Goal: Transaction & Acquisition: Purchase product/service

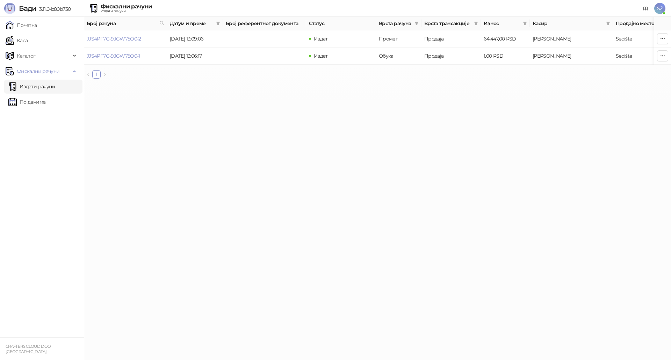
click at [199, 84] on html "[PERSON_NAME] 3.11.0-b80b730 Почетна Каса Каталог Фискални рачуни Издати рачуни…" at bounding box center [335, 42] width 671 height 84
click at [225, 84] on html "[PERSON_NAME] 3.11.0-b80b730 Почетна Каса Каталог Фискални рачуни Издати рачуни…" at bounding box center [335, 42] width 671 height 84
click at [35, 87] on link "Издати рачуни" at bounding box center [31, 87] width 47 height 14
click at [301, 84] on html "[PERSON_NAME] 3.11.0-b80b730 Почетна Каса Каталог Фискални рачуни Издати рачуни…" at bounding box center [335, 42] width 671 height 84
click at [23, 101] on link "По данима" at bounding box center [26, 102] width 37 height 14
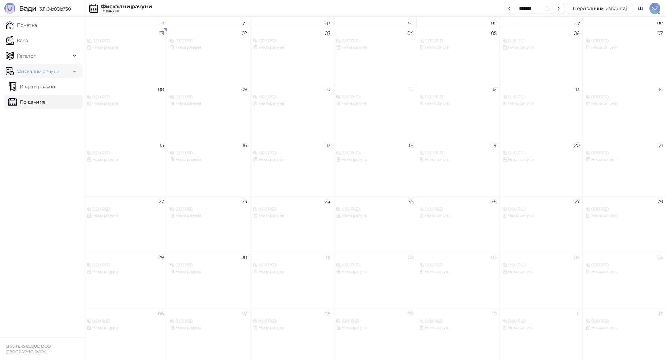
click at [27, 74] on span "Фискални рачуни" at bounding box center [38, 71] width 43 height 14
click at [31, 135] on ul "Почетна [PERSON_NAME] Фискални рачуни Издати рачуни По данима" at bounding box center [42, 177] width 84 height 321
click at [25, 116] on ul "Почетна [PERSON_NAME] Фискални рачуни Издати рачуни По данима" at bounding box center [42, 177] width 84 height 321
click at [21, 45] on link "Каса" at bounding box center [17, 41] width 22 height 14
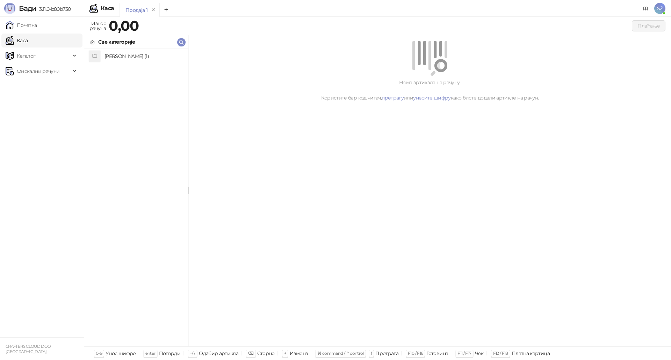
click at [123, 54] on h4 "[PERSON_NAME] (1)" at bounding box center [143, 56] width 78 height 11
click at [120, 54] on h4 "Mesečni zakup - [PERSON_NAME] 98" at bounding box center [143, 56] width 78 height 11
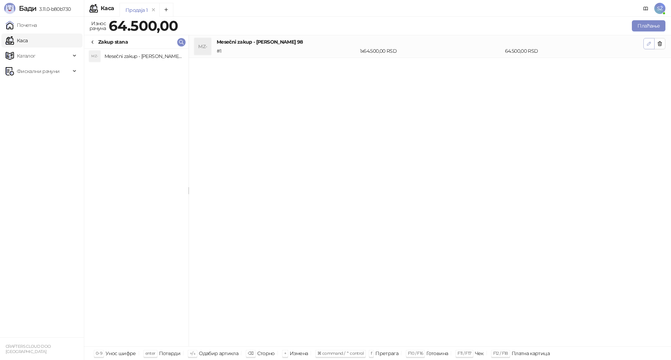
click at [650, 42] on icon "button" at bounding box center [649, 44] width 6 height 6
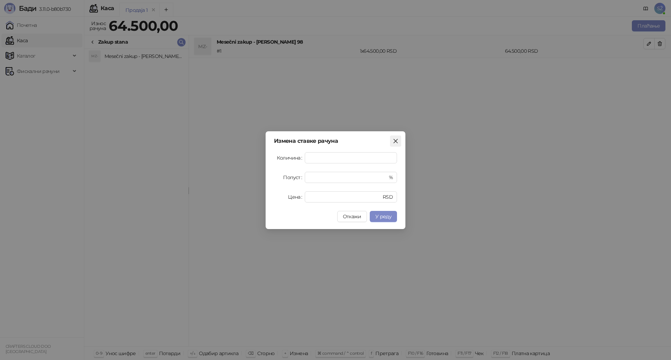
click at [395, 140] on icon "close" at bounding box center [396, 141] width 6 height 6
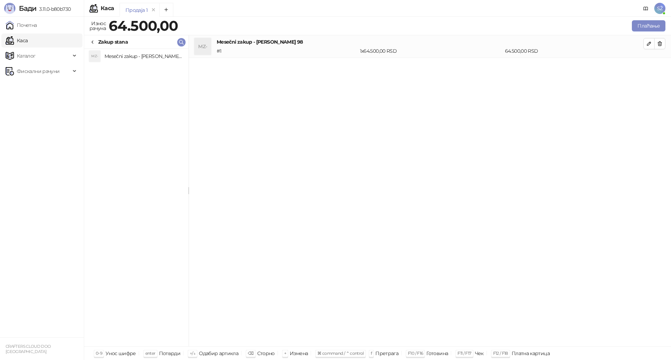
click at [122, 54] on h4 "Mesečni zakup - [PERSON_NAME] 98" at bounding box center [143, 56] width 78 height 11
click at [130, 60] on h4 "Mesečni zakup - [PERSON_NAME] 98" at bounding box center [143, 56] width 78 height 11
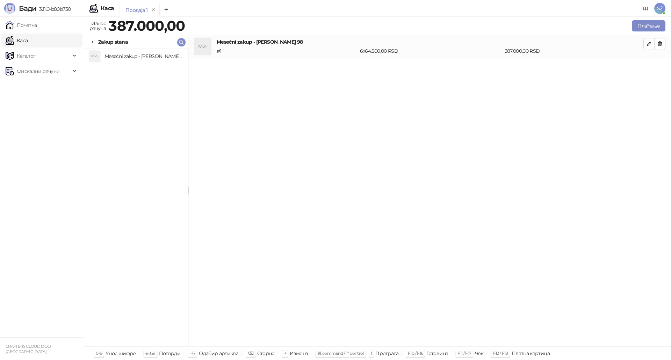
click at [93, 41] on icon at bounding box center [92, 42] width 1 height 3
click at [26, 132] on ul "Почетна [PERSON_NAME] Фискални рачуни Издати рачуни По данима" at bounding box center [42, 177] width 84 height 321
click at [20, 54] on span "Каталог" at bounding box center [26, 56] width 19 height 14
click at [27, 72] on link "Робне марке" at bounding box center [29, 71] width 42 height 14
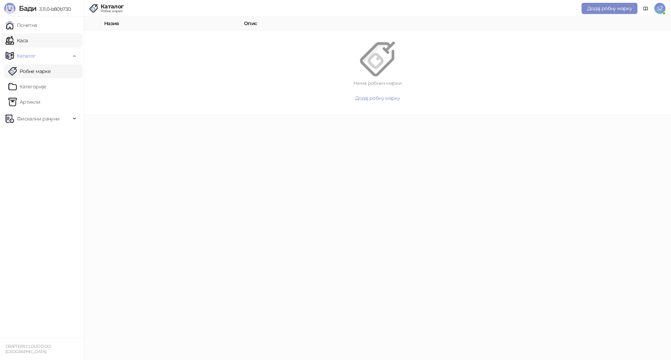
click at [23, 38] on link "Каса" at bounding box center [17, 41] width 22 height 14
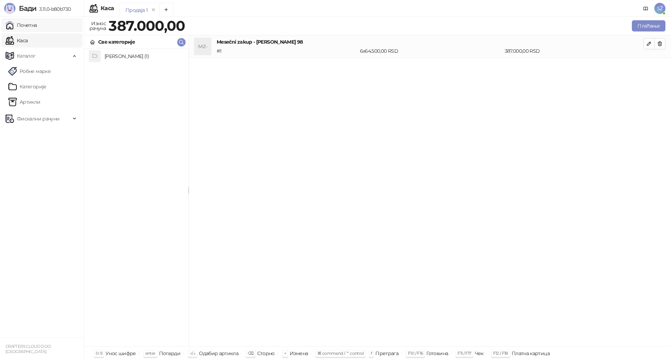
click at [24, 26] on link "Почетна" at bounding box center [21, 25] width 31 height 14
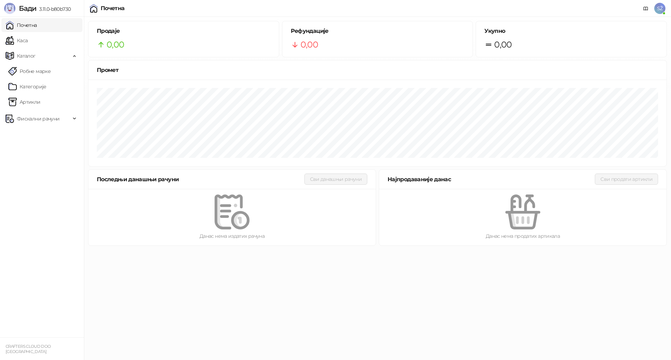
click at [33, 166] on ul "Почетна [PERSON_NAME] Робне марке [PERSON_NAME] Фискални рачуни Издати рачуни П…" at bounding box center [42, 177] width 84 height 321
click at [655, 6] on span "SŽ" at bounding box center [659, 8] width 11 height 11
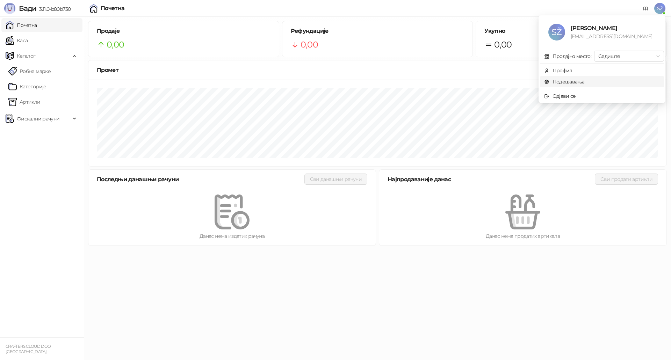
click at [566, 82] on link "Подешавања" at bounding box center [564, 82] width 41 height 6
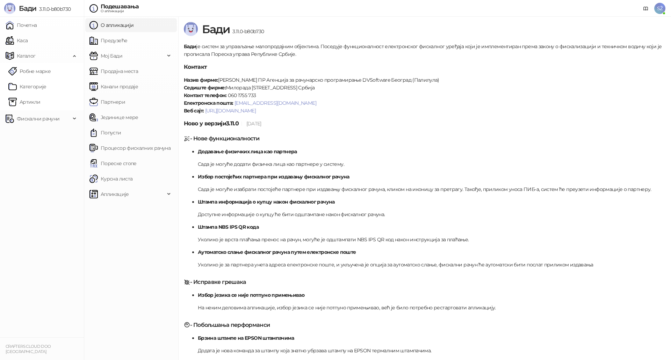
click at [16, 191] on ul "Почетна [PERSON_NAME] Робне марке [PERSON_NAME] Фискални рачуни Издати рачуни П…" at bounding box center [42, 177] width 84 height 321
click at [114, 176] on link "Курсна листа" at bounding box center [110, 179] width 43 height 14
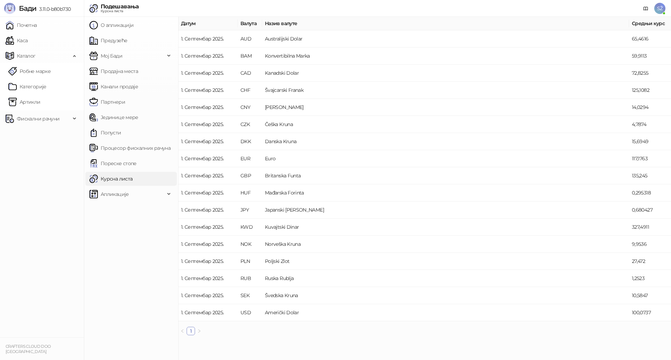
click at [23, 198] on ul "Почетна [PERSON_NAME] Робне марке [PERSON_NAME] Фискални рачуни Издати рачуни П…" at bounding box center [42, 177] width 84 height 321
click at [116, 22] on link "О апликацији" at bounding box center [111, 25] width 44 height 14
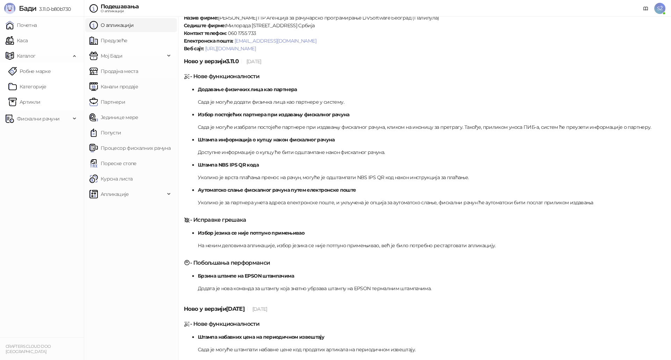
scroll to position [70, 0]
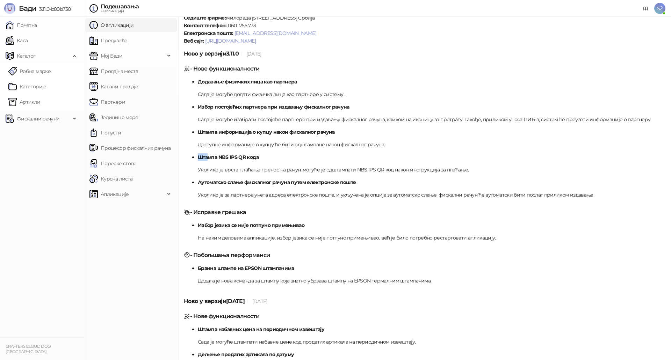
drag, startPoint x: 208, startPoint y: 158, endPoint x: 277, endPoint y: 156, distance: 69.6
click at [277, 156] on li "Штампа NBS IPS QR кода Уколико је врста плаћања пренос на рачун, могуће је одшт…" at bounding box center [431, 163] width 467 height 20
click at [283, 163] on li "Штампа NBS IPS QR кода Уколико је врста плаћања пренос на рачун, могуће је одшт…" at bounding box center [431, 163] width 467 height 20
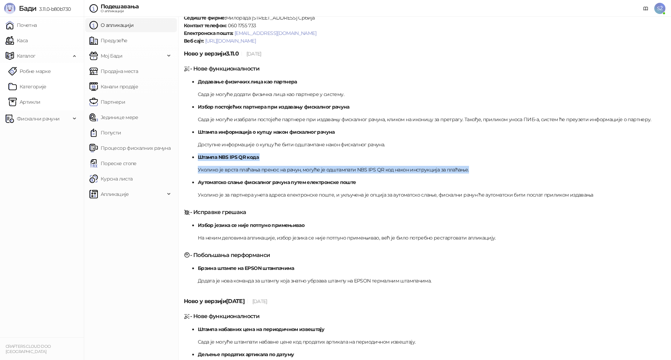
drag, startPoint x: 200, startPoint y: 157, endPoint x: 473, endPoint y: 170, distance: 273.2
click at [473, 170] on li "Штампа NBS IPS QR кода Уколико је врста плаћања пренос на рачун, могуће је одшт…" at bounding box center [431, 163] width 467 height 20
click at [474, 169] on p "Уколико је врста плаћања пренос на рачун, могуће је одштампати NBS IPS QR код н…" at bounding box center [431, 170] width 467 height 8
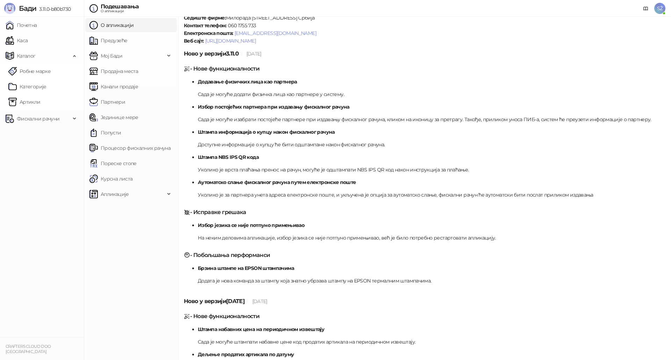
click at [348, 168] on p "Уколико је врста плаћања пренос на рачун, могуће је одштампати NBS IPS QR код н…" at bounding box center [431, 170] width 467 height 8
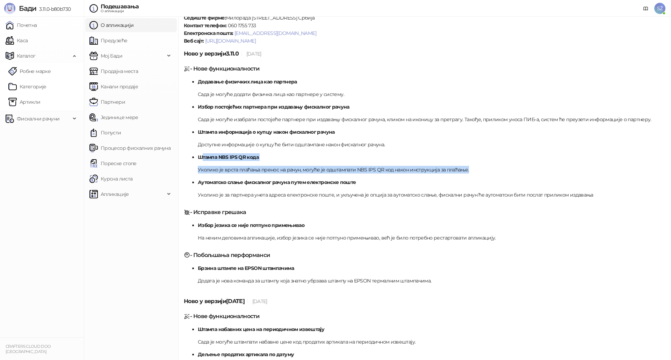
drag, startPoint x: 469, startPoint y: 168, endPoint x: 202, endPoint y: 156, distance: 267.5
click at [202, 156] on li "Штампа NBS IPS QR кода Уколико је врста плаћања пренос на рачун, могуће је одшт…" at bounding box center [431, 163] width 467 height 20
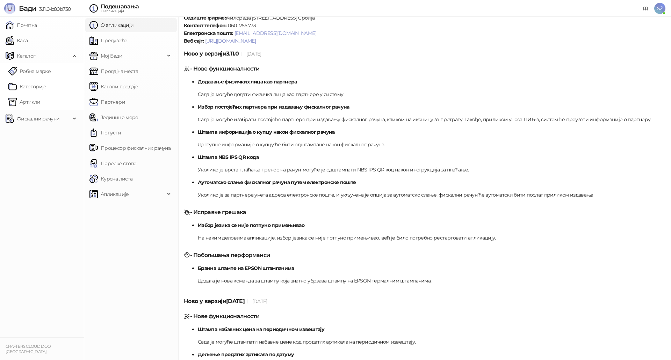
click at [126, 241] on ul "О апликацији Предузеће Мој [PERSON_NAME] Продајна места Канали продаје Партнери…" at bounding box center [131, 188] width 94 height 343
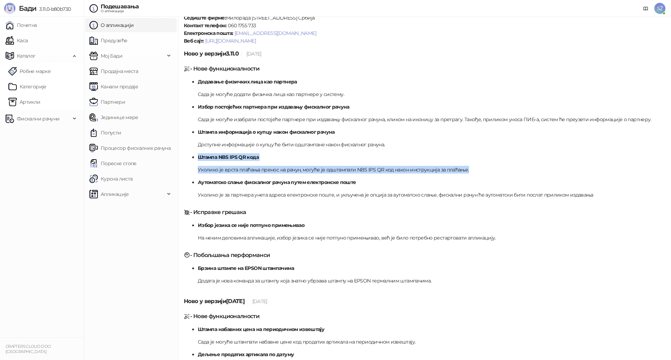
drag, startPoint x: 472, startPoint y: 168, endPoint x: 195, endPoint y: 154, distance: 278.1
click at [195, 154] on ul "Додавање физичких лица као партнера Сада је могуће додати физичка лица као парт…" at bounding box center [424, 138] width 481 height 121
click at [342, 161] on li "Штампа NBS IPS QR кода Уколико је врста плаћања пренос на рачун, могуће је одшт…" at bounding box center [431, 163] width 467 height 20
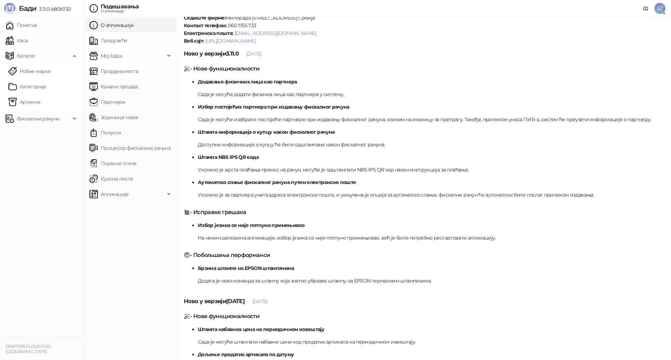
click at [349, 166] on p "Уколико је врста плаћања пренос на рачун, могуће је одштампати NBS IPS QR код н…" at bounding box center [431, 170] width 467 height 8
click at [42, 204] on ul "Почетна [PERSON_NAME] Робне марке [PERSON_NAME] Фискални рачуни Издати рачуни П…" at bounding box center [42, 177] width 84 height 321
click at [13, 173] on ul "Почетна [PERSON_NAME] Робне марке [PERSON_NAME] Фискални рачуни Издати рачуни П…" at bounding box center [42, 177] width 84 height 321
click at [22, 121] on span "Фискални рачуни" at bounding box center [38, 119] width 43 height 14
click at [29, 132] on link "Издати рачуни" at bounding box center [31, 134] width 47 height 14
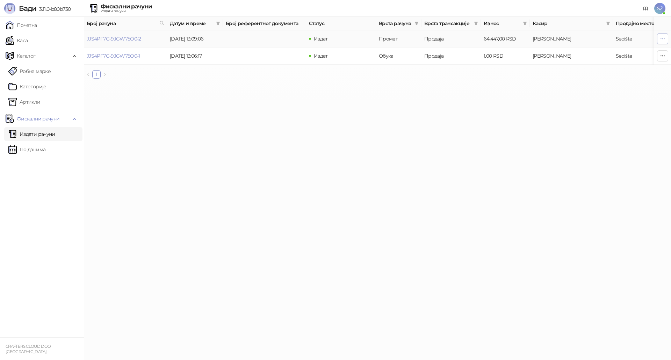
click at [660, 39] on icon "button" at bounding box center [663, 39] width 6 height 6
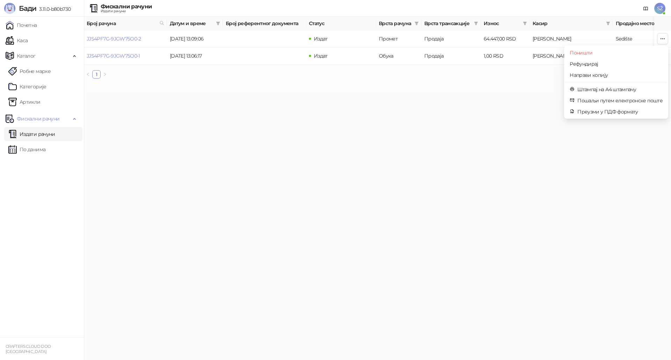
drag, startPoint x: 237, startPoint y: 130, endPoint x: 174, endPoint y: 99, distance: 70.2
click at [237, 84] on html "[PERSON_NAME] 3.11.0-b80b730 Почетна Каса Каталог Робне марке Категорије Артикл…" at bounding box center [335, 42] width 671 height 84
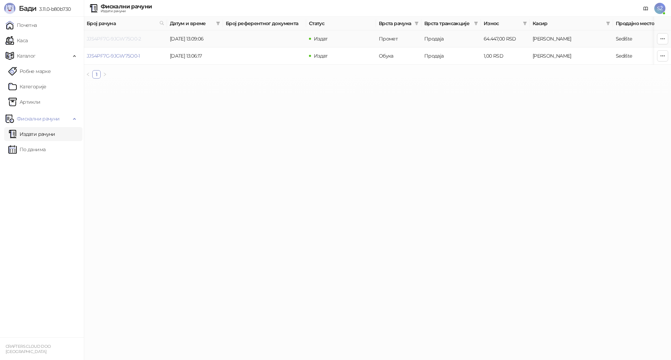
click at [128, 39] on link "JJS4PF7G-9JGW75O0-2" at bounding box center [114, 39] width 54 height 6
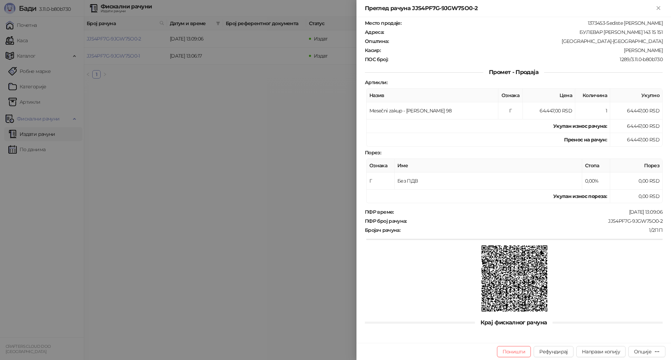
scroll to position [36, 0]
click at [655, 352] on icon "button" at bounding box center [657, 352] width 6 height 6
click at [295, 233] on div at bounding box center [335, 180] width 671 height 360
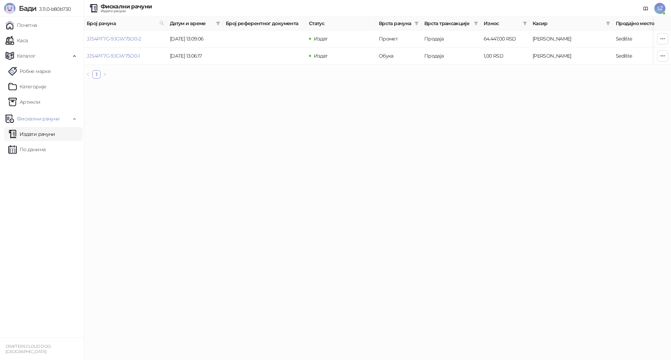
click at [267, 84] on html "[PERSON_NAME] 3.11.0-b80b730 Почетна Каса Каталог Робне марке Категорије Артикл…" at bounding box center [335, 42] width 671 height 84
click at [36, 134] on link "Издати рачуни" at bounding box center [31, 134] width 47 height 14
click at [221, 84] on html "[PERSON_NAME] 3.11.0-b80b730 Почетна Каса Каталог Робне марке Категорије Артикл…" at bounding box center [335, 42] width 671 height 84
click at [26, 100] on link "Артикли" at bounding box center [24, 102] width 32 height 14
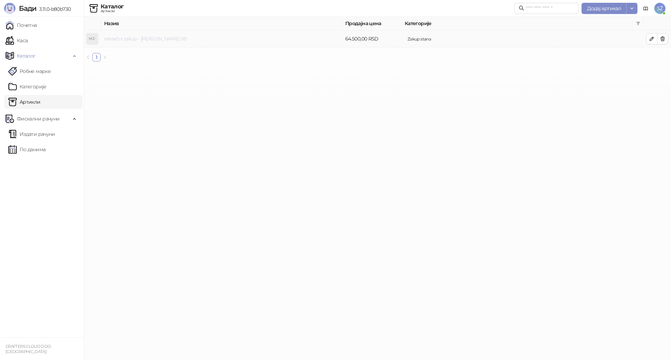
click at [155, 37] on link "Mesečni zakup - [PERSON_NAME] 98" at bounding box center [145, 39] width 82 height 6
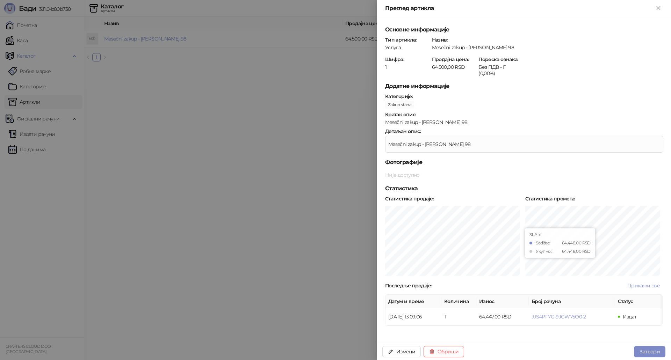
scroll to position [5, 0]
click at [401, 350] on button "Измени" at bounding box center [401, 351] width 38 height 11
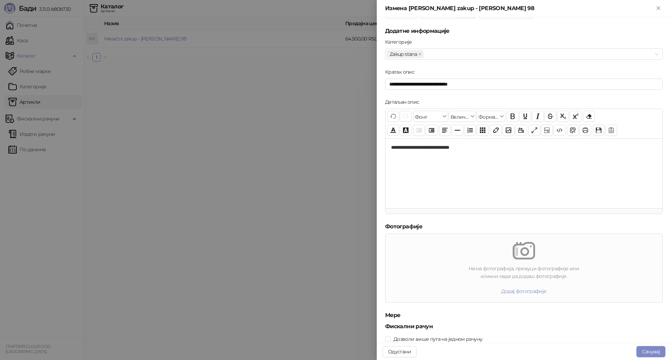
scroll to position [88, 0]
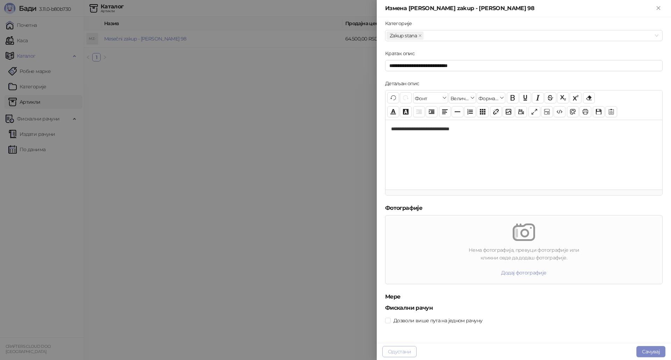
click at [398, 351] on button "Одустани" at bounding box center [399, 351] width 34 height 11
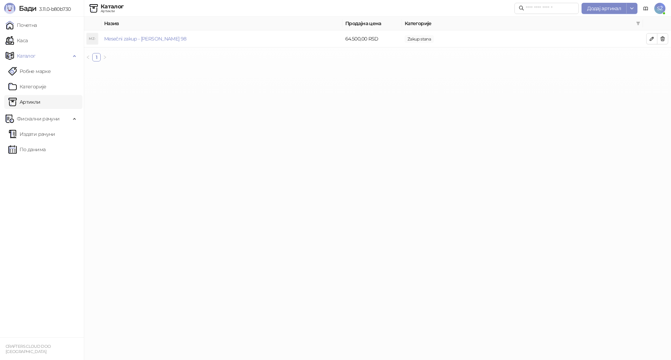
click at [268, 67] on html "[PERSON_NAME] 3.11.0-b80b730 Почетна Каса Каталог Робне марке Категорије Артикл…" at bounding box center [335, 33] width 671 height 67
click at [330, 67] on html "[PERSON_NAME] 3.11.0-b80b730 Почетна Каса Каталог Робне марке Категорије Артикл…" at bounding box center [335, 33] width 671 height 67
click at [16, 38] on link "Каса" at bounding box center [17, 41] width 22 height 14
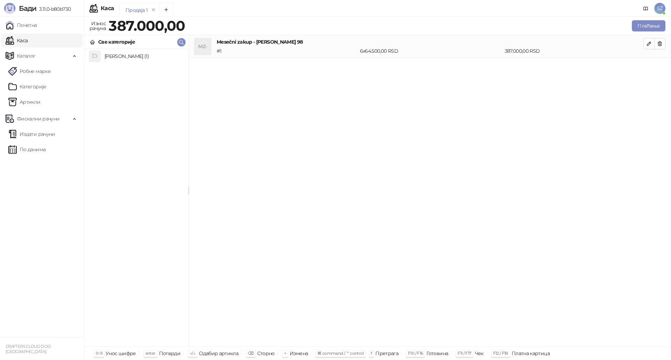
click at [476, 146] on div "MZ- Mesečni zakup - [PERSON_NAME] 98 # 1 6 x 64.500,00 RSD 387.000,00 RSD" at bounding box center [430, 191] width 482 height 312
click at [647, 22] on button "Плаћање" at bounding box center [649, 25] width 34 height 11
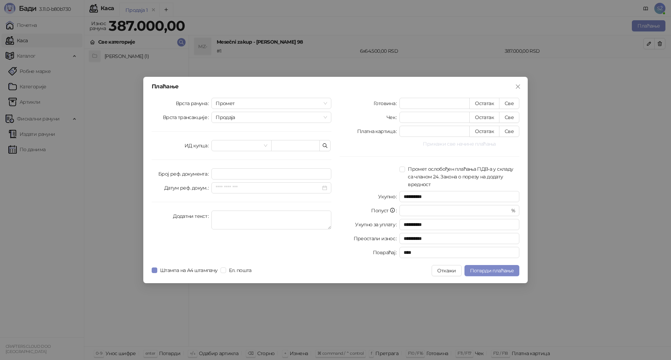
click at [460, 144] on button "Прикажи све начине плаћања" at bounding box center [459, 144] width 120 height 8
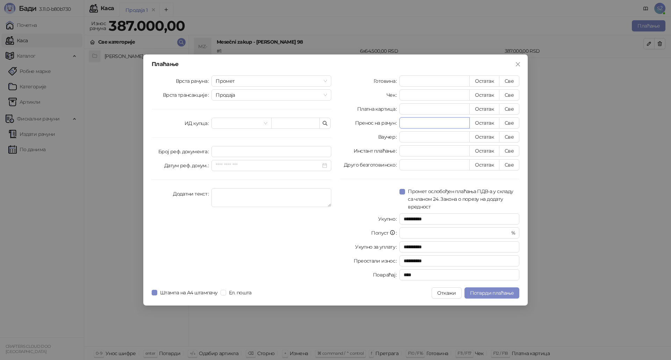
click at [460, 123] on input "*" at bounding box center [435, 123] width 70 height 10
click at [246, 79] on span "Промет" at bounding box center [271, 81] width 111 height 10
click at [227, 119] on div "Обука" at bounding box center [271, 118] width 109 height 8
click at [169, 103] on div "Врста рачуна Обука Обука Врста трансакције Продаја ИД купца Број реф. документа…" at bounding box center [241, 179] width 188 height 208
click at [292, 99] on span "Продаја" at bounding box center [271, 95] width 111 height 10
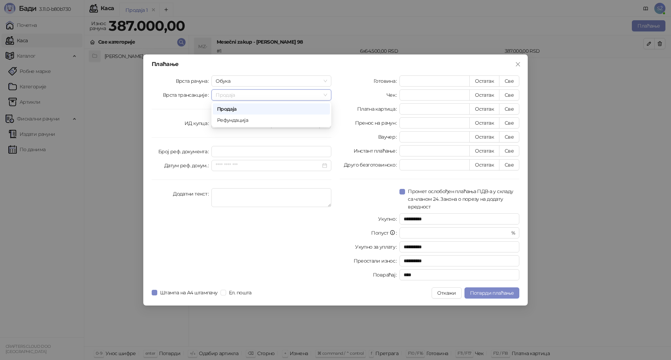
click at [292, 99] on span "Продаја" at bounding box center [271, 95] width 111 height 10
click at [512, 123] on button "Све" at bounding box center [509, 122] width 20 height 11
type input "******"
type input "****"
click at [251, 93] on span "Продаја" at bounding box center [271, 95] width 111 height 10
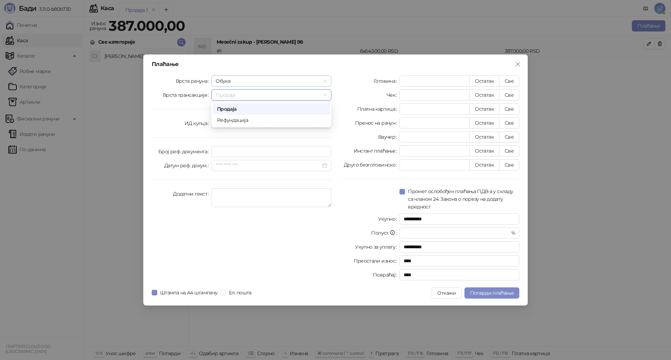
click at [250, 81] on span "Обука" at bounding box center [271, 81] width 111 height 10
click at [242, 95] on div "Промет" at bounding box center [271, 95] width 109 height 8
click at [372, 123] on label "Пренос на рачун" at bounding box center [377, 122] width 45 height 11
click at [519, 64] on icon "close" at bounding box center [518, 64] width 4 height 4
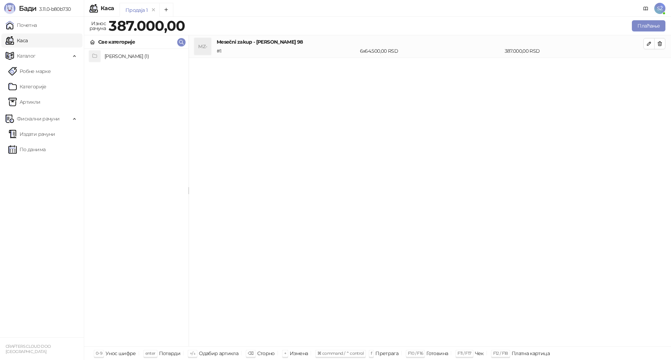
click at [449, 148] on div "MZ- Mesečni zakup - [PERSON_NAME] 98 # 1 6 x 64.500,00 RSD 387.000,00 RSD" at bounding box center [430, 191] width 482 height 312
click at [330, 158] on div "MZ- Mesečni zakup - [PERSON_NAME] 98 # 1 6 x 64.500,00 RSD 387.000,00 RSD" at bounding box center [430, 191] width 482 height 312
click at [659, 44] on icon "button" at bounding box center [660, 44] width 4 height 4
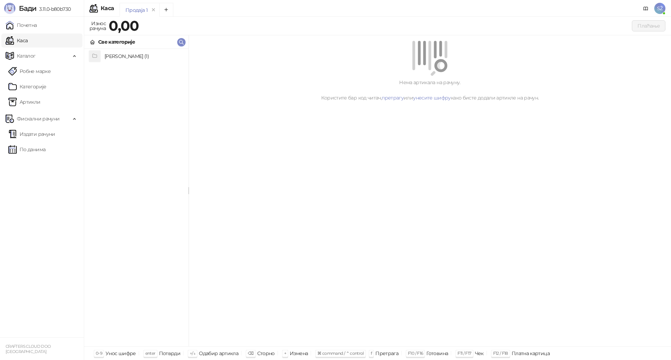
click at [131, 55] on h4 "[PERSON_NAME] (1)" at bounding box center [143, 56] width 78 height 11
click at [125, 57] on h4 "Mesečni zakup - [PERSON_NAME] 98" at bounding box center [143, 56] width 78 height 11
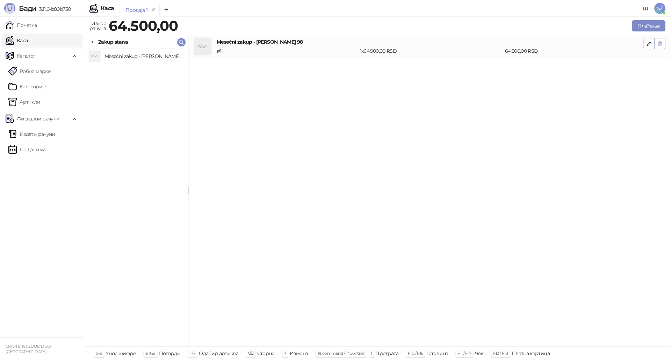
click at [658, 43] on icon "button" at bounding box center [660, 44] width 4 height 4
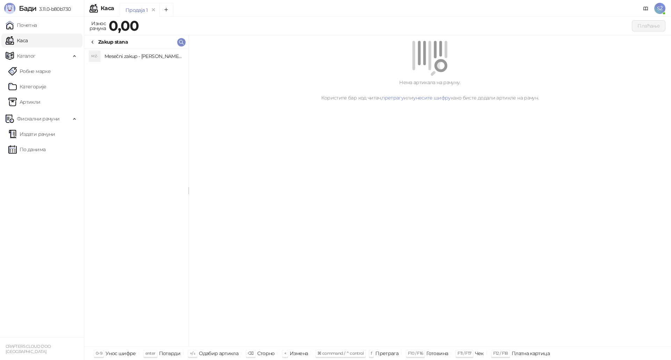
click at [235, 141] on div "Нема артикала на рачуну. Користите бар код читач, претрагу или унесите шифру ка…" at bounding box center [430, 191] width 482 height 312
click at [93, 41] on icon at bounding box center [92, 42] width 1 height 3
click at [130, 118] on div "[PERSON_NAME] (1)" at bounding box center [136, 198] width 104 height 298
click at [26, 72] on link "Робне марке" at bounding box center [29, 71] width 42 height 14
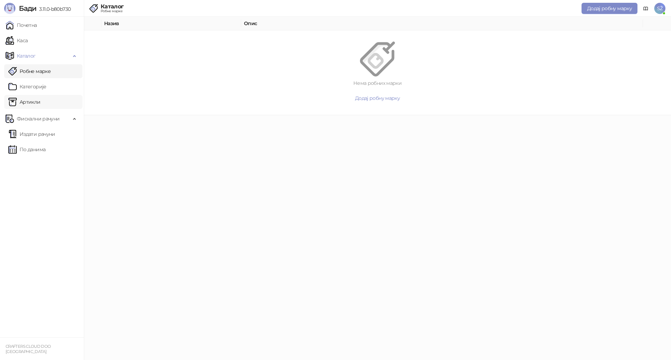
click at [30, 100] on link "Артикли" at bounding box center [24, 102] width 32 height 14
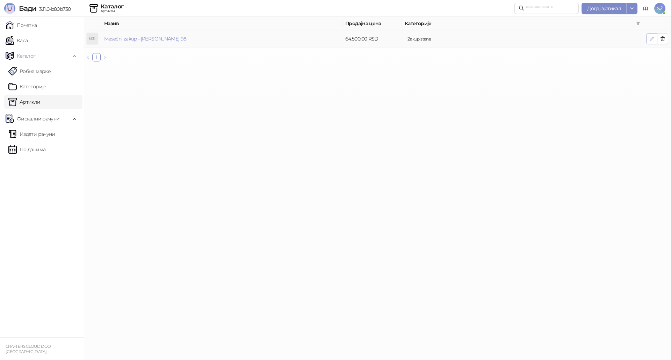
click at [649, 40] on icon "button" at bounding box center [652, 39] width 6 height 6
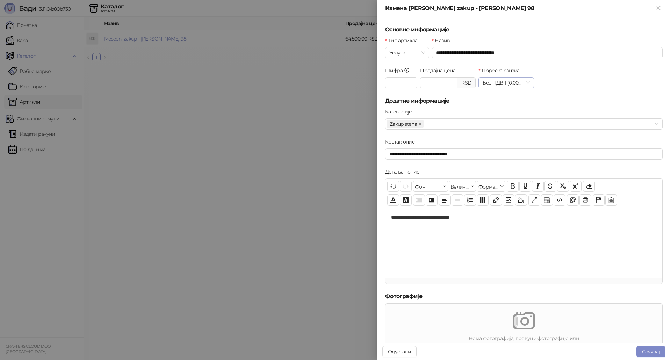
click at [511, 81] on span "Без ПДВ - Г ( 0,00 %)" at bounding box center [505, 83] width 47 height 10
click at [504, 96] on div "Без ПДВ - Г ( 0,00 %)" at bounding box center [520, 97] width 76 height 8
click at [577, 92] on div "Шифра * Продајна цена ******** RSD Пореска ознака Г Без ПДВ - Г ( 0,00 %)" at bounding box center [524, 82] width 280 height 30
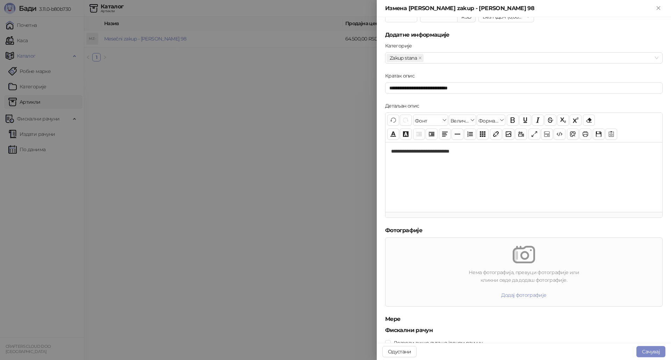
scroll to position [88, 0]
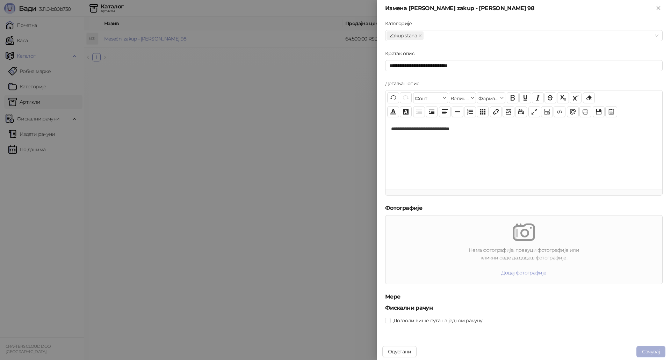
click at [653, 352] on button "Сачувај" at bounding box center [650, 351] width 29 height 11
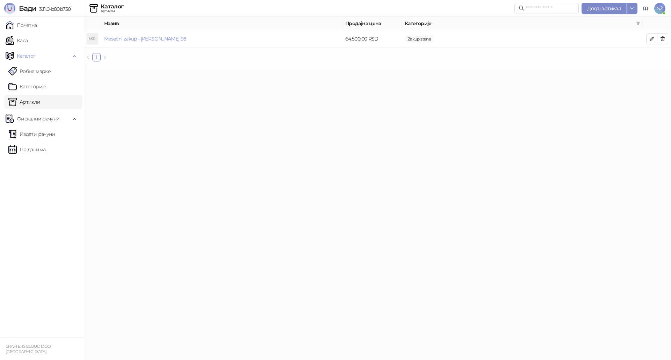
click at [379, 67] on html "[PERSON_NAME] 3.11.0-b80b730 Почетна Каса Каталог Робне марке Категорије Артикл…" at bounding box center [335, 33] width 671 height 67
click at [25, 42] on link "Каса" at bounding box center [17, 41] width 22 height 14
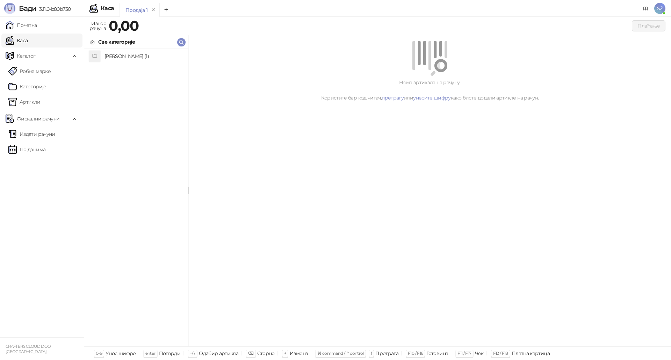
click at [112, 59] on h4 "[PERSON_NAME] (1)" at bounding box center [143, 56] width 78 height 11
click at [119, 56] on h4 "Mesečni zakup - [PERSON_NAME] 98" at bounding box center [143, 56] width 78 height 11
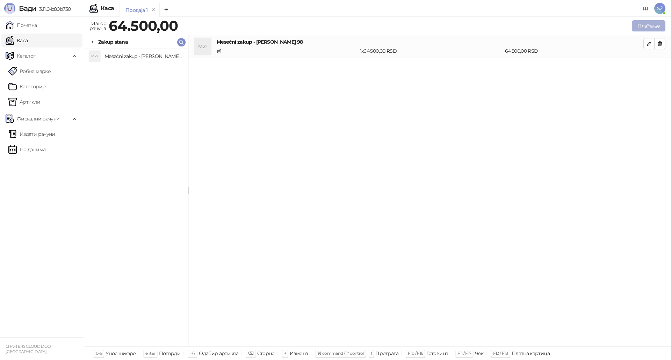
click at [644, 27] on button "Плаћање" at bounding box center [649, 25] width 34 height 11
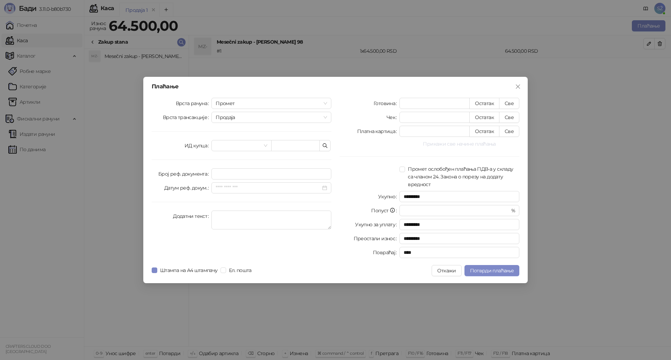
click at [460, 144] on button "Прикажи све начине плаћања" at bounding box center [459, 144] width 120 height 8
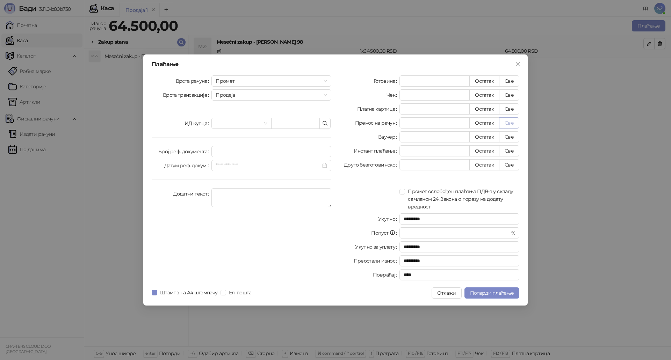
click at [507, 123] on button "Све" at bounding box center [509, 122] width 20 height 11
type input "*****"
type input "****"
click at [448, 294] on button "Откажи" at bounding box center [446, 293] width 30 height 11
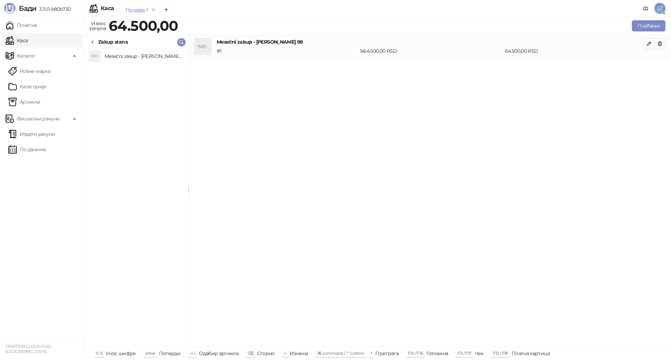
click at [433, 266] on div "MZ- Mesečni zakup - [PERSON_NAME] 98 # 1 1 x 64.500,00 RSD 64.500,00 RSD" at bounding box center [430, 191] width 482 height 312
click at [162, 166] on div "MZ- Mesečni zakup - [PERSON_NAME] 98" at bounding box center [136, 198] width 104 height 298
click at [31, 132] on link "Издати рачуни" at bounding box center [31, 134] width 47 height 14
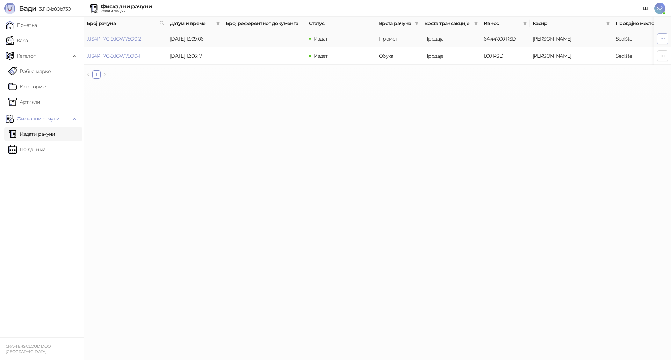
click at [661, 37] on icon "button" at bounding box center [663, 39] width 6 height 6
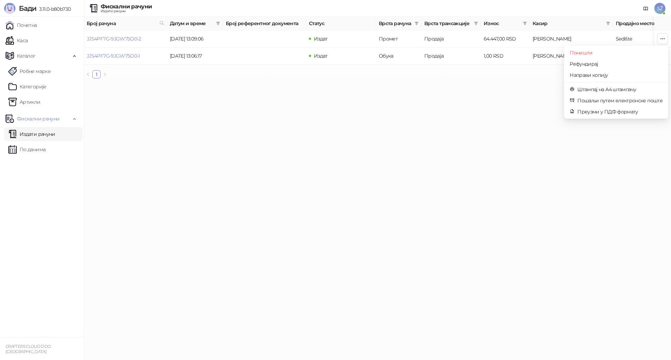
click at [317, 84] on html "[PERSON_NAME] 3.11.0-b80b730 Почетна Каса Каталог Робне марке Категорије Артикл…" at bounding box center [335, 42] width 671 height 84
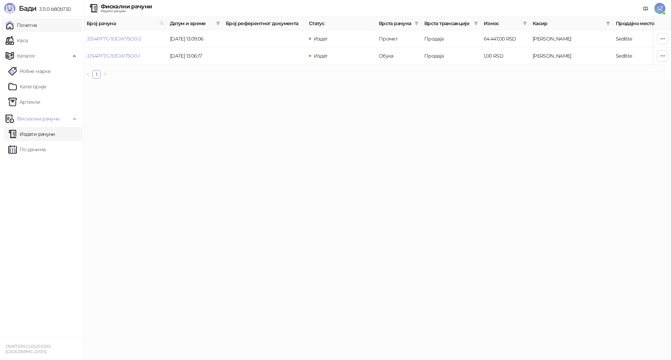
click at [29, 24] on link "Почетна" at bounding box center [21, 25] width 31 height 14
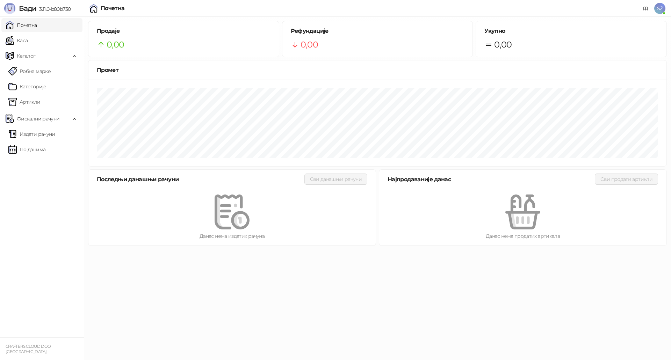
click at [661, 6] on span "SŽ" at bounding box center [659, 8] width 11 height 11
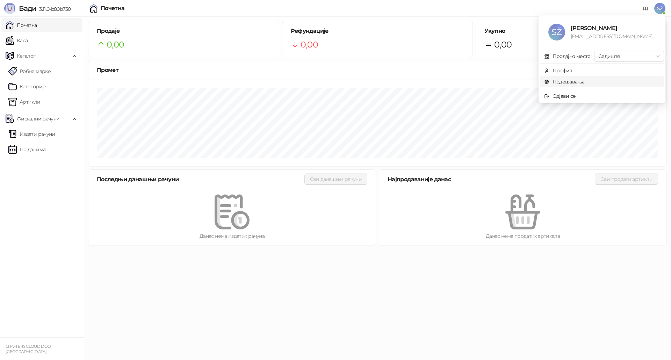
click at [567, 81] on link "Подешавања" at bounding box center [564, 82] width 41 height 6
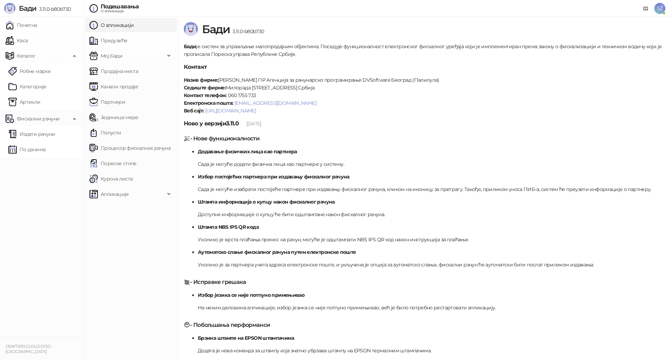
click at [312, 136] on h5 "- Нове функционалности" at bounding box center [424, 138] width 481 height 8
drag, startPoint x: 205, startPoint y: 151, endPoint x: 379, endPoint y: 165, distance: 174.9
click at [379, 165] on li "Додавање физичких лица као партнера Сада је могуће додати физичка лица као парт…" at bounding box center [431, 158] width 467 height 20
click at [379, 165] on p "Сада је могуће додати физичка лица као партнере у систему." at bounding box center [431, 164] width 467 height 8
drag, startPoint x: 202, startPoint y: 165, endPoint x: 372, endPoint y: 169, distance: 170.2
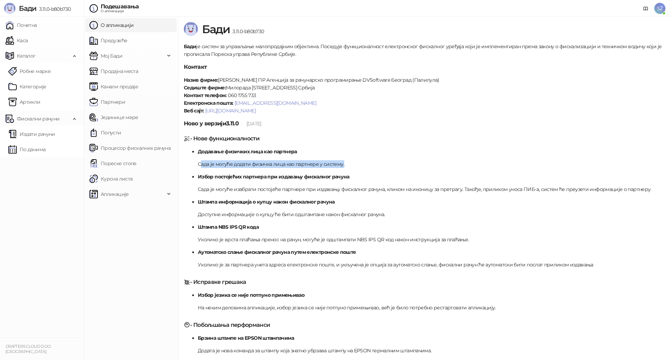
click at [372, 169] on ul "Додавање физичких лица као партнера Сада је могуће додати физичка лица као парт…" at bounding box center [424, 208] width 481 height 121
click at [368, 168] on div at bounding box center [368, 168] width 0 height 0
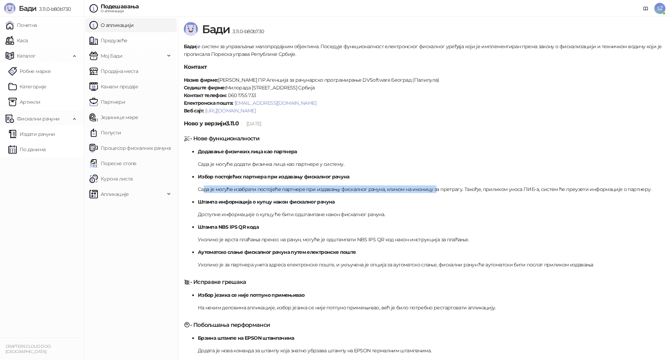
drag, startPoint x: 204, startPoint y: 186, endPoint x: 433, endPoint y: 189, distance: 229.2
click at [433, 189] on p "Сада је могуће изабрати постојеће партнере при издавању фискалног рачуна, клико…" at bounding box center [431, 190] width 467 height 8
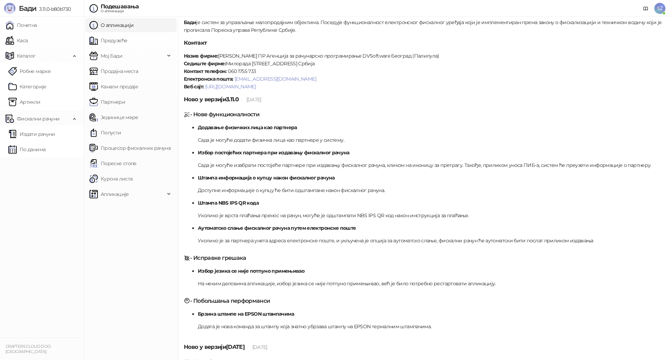
scroll to position [35, 0]
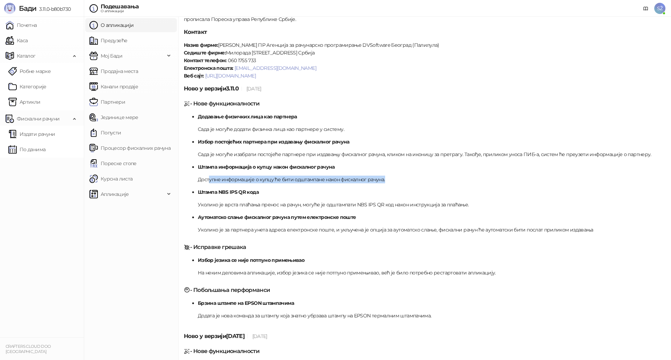
drag, startPoint x: 208, startPoint y: 180, endPoint x: 398, endPoint y: 177, distance: 190.1
click at [398, 177] on p "Доступне информације о купцу ће бити одштампане након фискалног рачуна." at bounding box center [431, 180] width 467 height 8
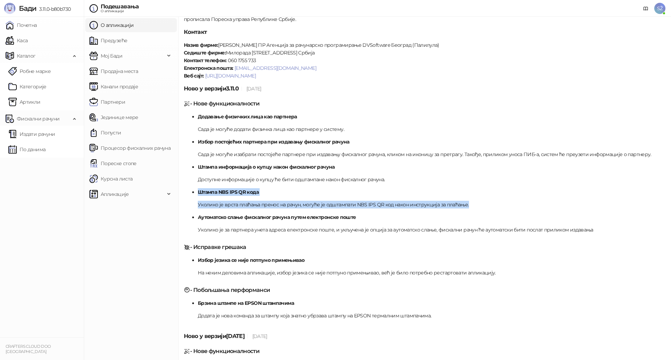
drag, startPoint x: 198, startPoint y: 192, endPoint x: 488, endPoint y: 203, distance: 290.2
click at [488, 203] on li "Штампа NBS IPS QR кода Уколико је врста плаћања пренос на рачун, могуће је одшт…" at bounding box center [431, 198] width 467 height 20
click at [488, 203] on p "Уколико је врста плаћања пренос на рачун, могуће је одштампати NBS IPS QR код н…" at bounding box center [431, 205] width 467 height 8
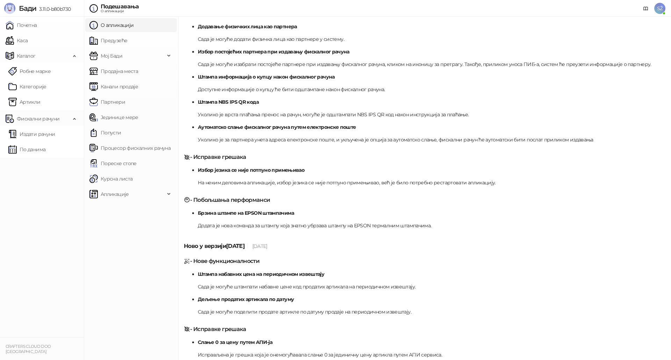
scroll to position [140, 0]
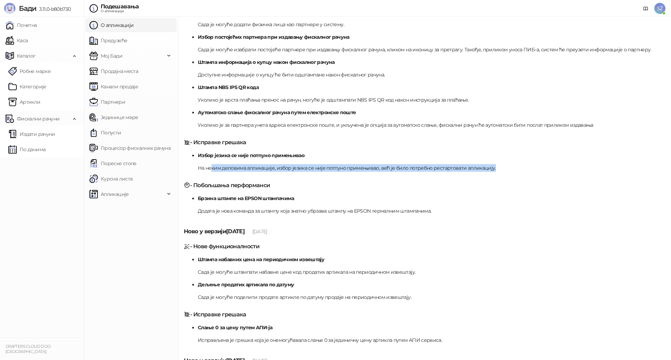
drag, startPoint x: 211, startPoint y: 168, endPoint x: 506, endPoint y: 170, distance: 295.6
click at [503, 170] on p "На неким деловима апликације, избор језика се није потпуно примењивао, већ је б…" at bounding box center [431, 168] width 467 height 8
click at [507, 170] on p "На неким деловима апликације, избор језика се није потпуно примењивао, већ је б…" at bounding box center [431, 168] width 467 height 8
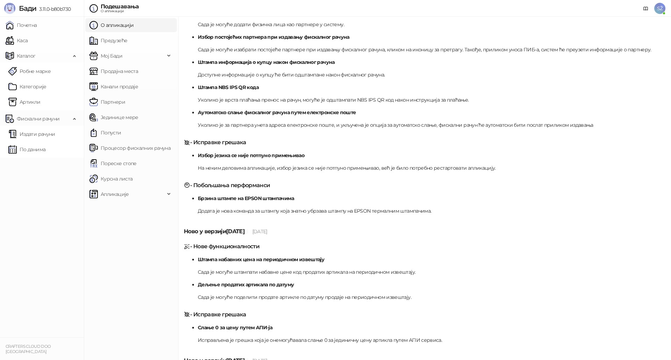
click at [49, 236] on ul "Почетна [PERSON_NAME] Робне марке [PERSON_NAME] Фискални рачуни Издати рачуни П…" at bounding box center [42, 177] width 84 height 321
click at [111, 40] on link "Предузеће" at bounding box center [108, 41] width 38 height 14
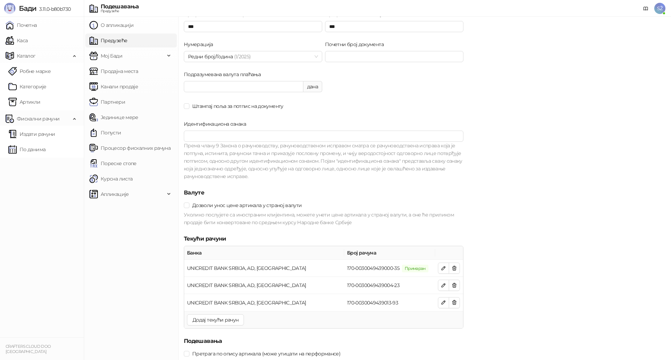
scroll to position [524, 0]
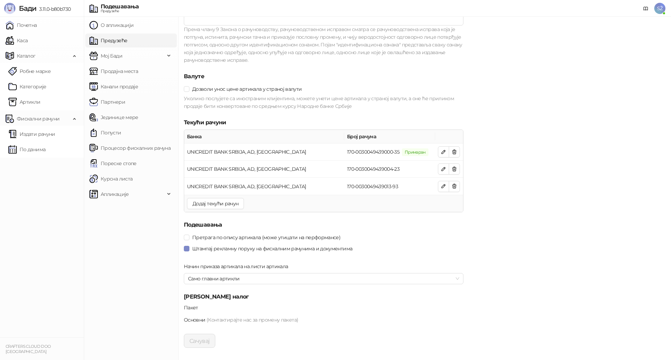
scroll to position [640, 0]
click at [103, 56] on span "Мој Бади" at bounding box center [112, 56] width 22 height 14
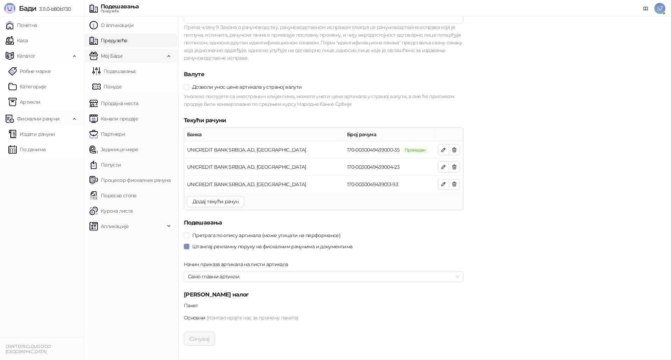
click at [106, 53] on span "Мој Бади" at bounding box center [112, 56] width 22 height 14
click at [107, 71] on link "Продајна места" at bounding box center [113, 71] width 49 height 14
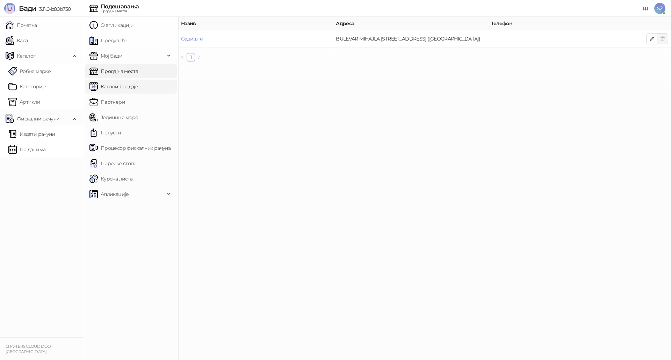
click at [104, 87] on link "Канали продаје" at bounding box center [113, 87] width 49 height 14
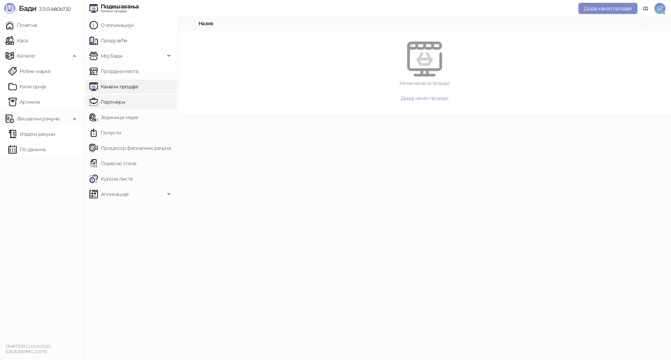
click at [109, 100] on link "Партнери" at bounding box center [107, 102] width 36 height 14
click at [114, 113] on link "Јединице мере" at bounding box center [113, 117] width 49 height 14
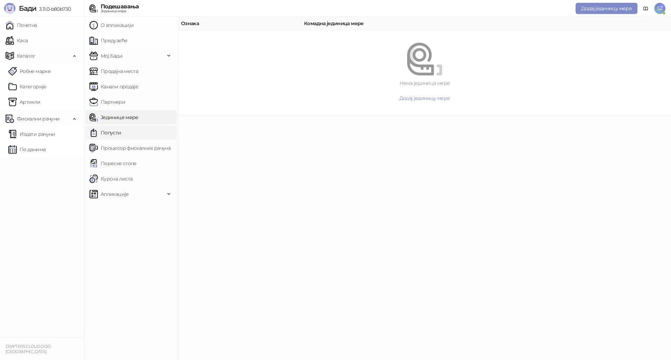
click at [109, 133] on link "Попусти" at bounding box center [105, 133] width 32 height 14
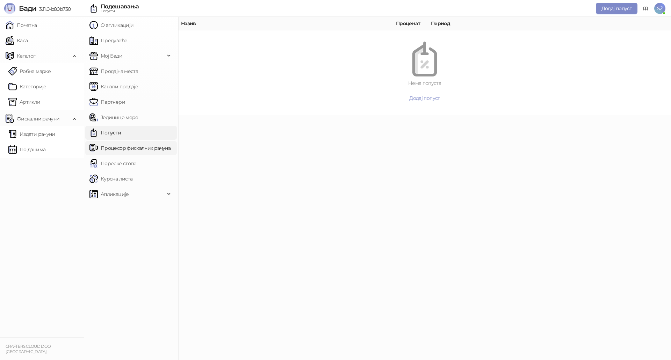
click at [116, 147] on link "Процесор фискалних рачуна" at bounding box center [129, 148] width 81 height 14
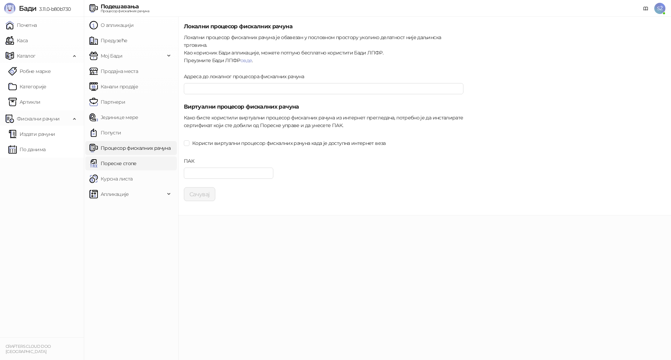
click at [110, 166] on link "Пореске стопе" at bounding box center [112, 164] width 47 height 14
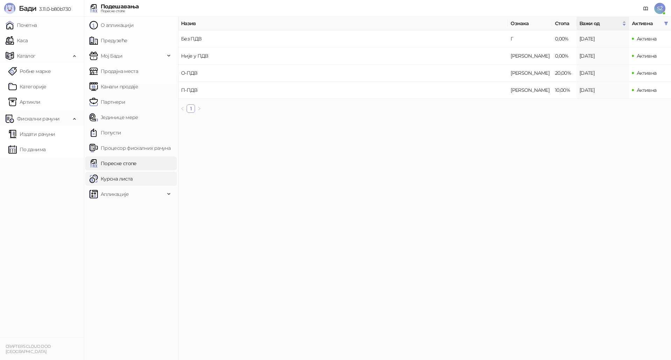
click at [106, 182] on link "Курсна листа" at bounding box center [110, 179] width 43 height 14
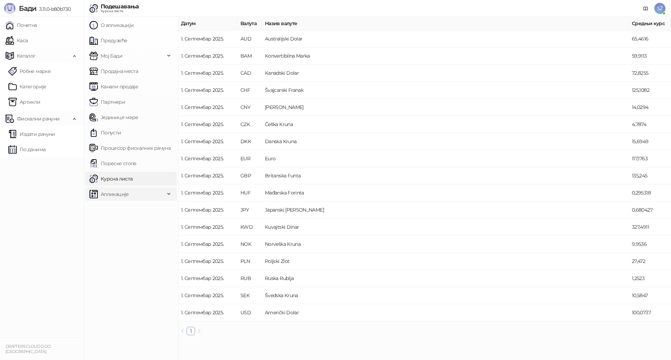
click at [110, 197] on span "Апликације" at bounding box center [115, 194] width 28 height 14
click at [109, 209] on span "За програмере" at bounding box center [121, 210] width 37 height 14
click at [117, 223] on link "АПИ кључеви" at bounding box center [117, 225] width 45 height 14
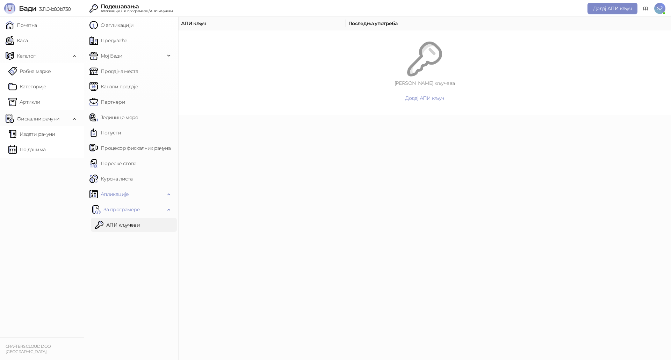
click at [45, 247] on ul "Почетна [PERSON_NAME] Робне марке [PERSON_NAME] Фискални рачуни Издати рачуни П…" at bounding box center [42, 177] width 84 height 321
click at [23, 40] on link "Каса" at bounding box center [17, 41] width 22 height 14
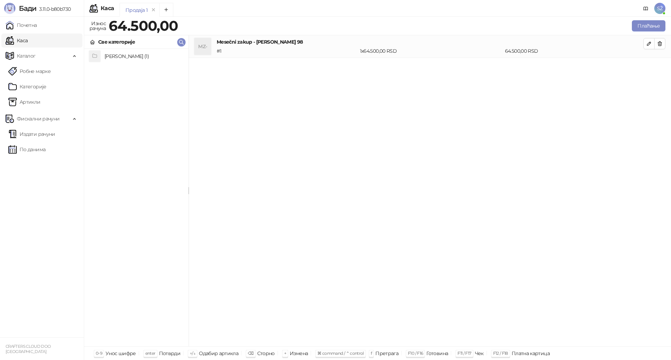
click at [138, 140] on div "[PERSON_NAME] (1)" at bounding box center [136, 198] width 104 height 298
click at [151, 11] on icon "remove" at bounding box center [153, 9] width 5 height 5
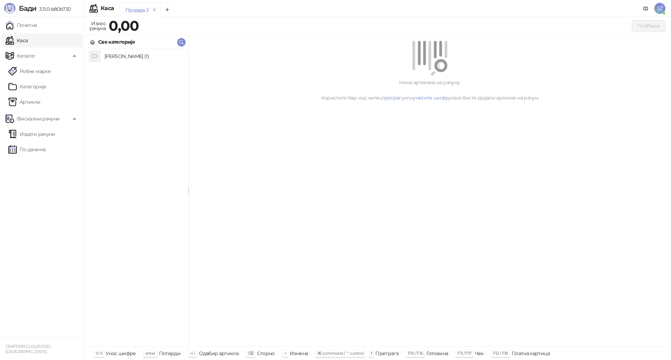
click at [114, 123] on div "[PERSON_NAME] (1)" at bounding box center [136, 198] width 104 height 298
click at [167, 8] on icon "Add tab" at bounding box center [167, 9] width 5 height 5
click at [131, 8] on div "Продаја 2" at bounding box center [136, 10] width 23 height 8
click at [154, 10] on icon "remove" at bounding box center [154, 9] width 2 height 2
click at [112, 56] on h4 "[PERSON_NAME] (1)" at bounding box center [143, 56] width 78 height 11
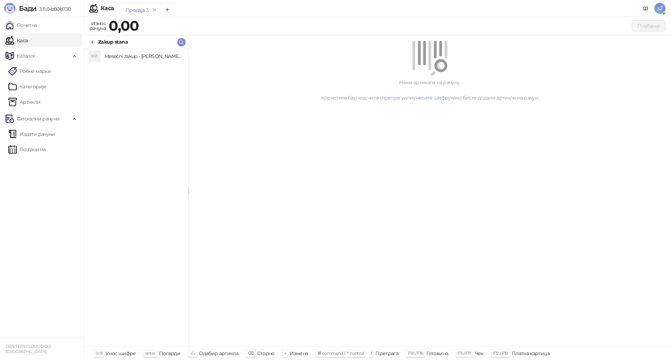
click at [127, 56] on h4 "Mesečni zakup - [PERSON_NAME] 98" at bounding box center [143, 56] width 78 height 11
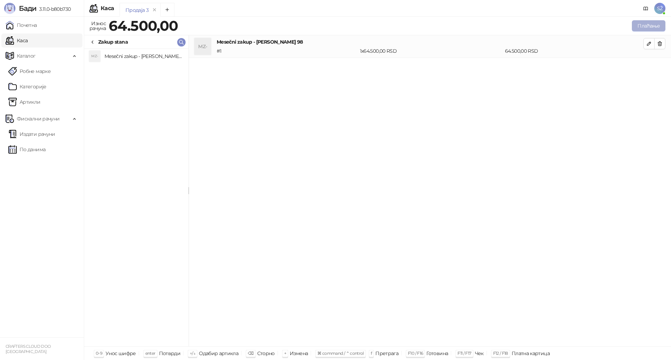
click at [648, 27] on button "Плаћање" at bounding box center [649, 25] width 34 height 11
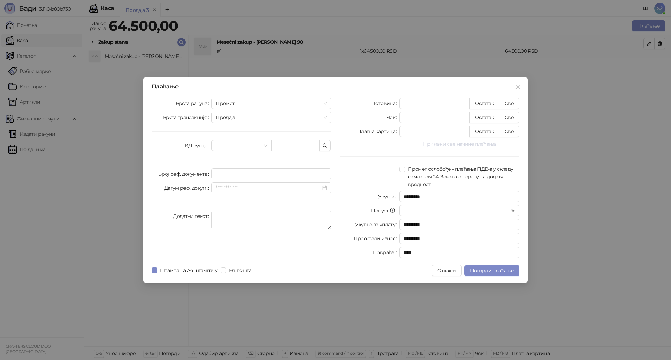
click at [461, 142] on button "Прикажи све начине плаћања" at bounding box center [459, 144] width 120 height 8
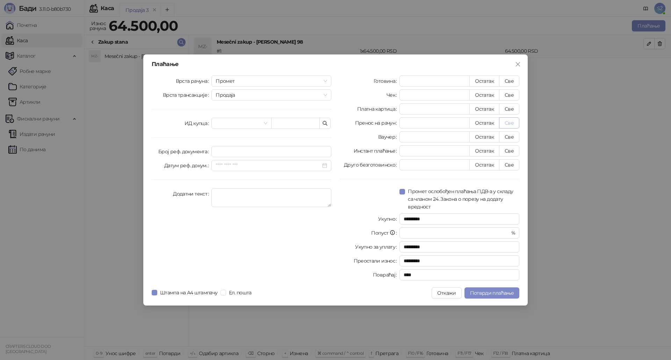
click at [511, 121] on button "Све" at bounding box center [509, 122] width 20 height 11
type input "*****"
type input "****"
click at [264, 80] on span "Промет" at bounding box center [271, 81] width 111 height 10
click at [222, 118] on div "Обука" at bounding box center [271, 118] width 109 height 8
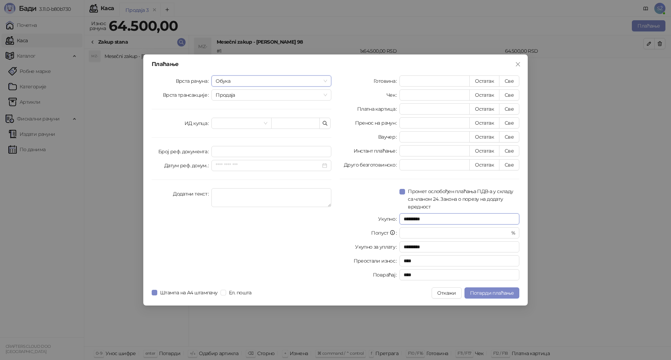
click at [424, 218] on input "*********" at bounding box center [459, 218] width 120 height 11
drag, startPoint x: 429, startPoint y: 219, endPoint x: 371, endPoint y: 216, distance: 57.7
click at [371, 217] on div "Укупно *********" at bounding box center [430, 218] width 180 height 11
click at [354, 241] on div "Готовина * Остатак Све Чек * Остатак Све Платна картица * Остатак Све Пренос на…" at bounding box center [429, 179] width 188 height 208
drag, startPoint x: 429, startPoint y: 248, endPoint x: 357, endPoint y: 242, distance: 71.9
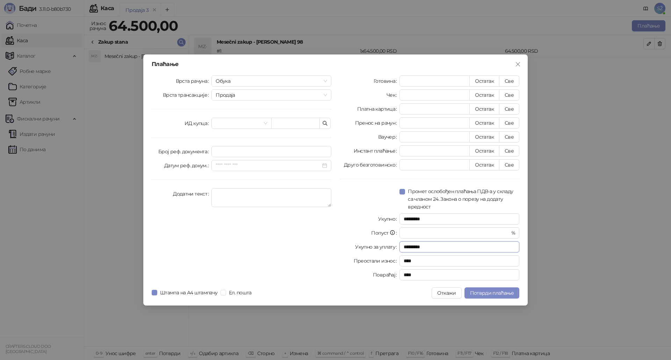
click at [360, 242] on div "Укупно за уплату *********" at bounding box center [430, 246] width 180 height 11
click at [346, 243] on div "Укупно за уплату" at bounding box center [370, 246] width 60 height 11
drag, startPoint x: 429, startPoint y: 249, endPoint x: 367, endPoint y: 246, distance: 62.6
click at [367, 246] on div "Укупно за уплату *********" at bounding box center [430, 246] width 180 height 11
click at [422, 219] on input "*********" at bounding box center [459, 218] width 120 height 11
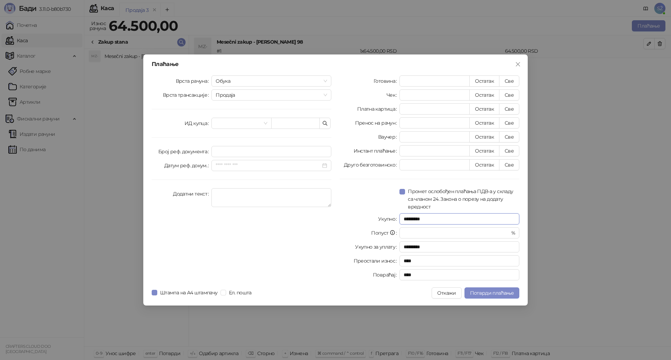
drag, startPoint x: 431, startPoint y: 219, endPoint x: 378, endPoint y: 220, distance: 53.8
click at [380, 221] on div "Укупно *********" at bounding box center [430, 218] width 180 height 11
drag, startPoint x: 424, startPoint y: 125, endPoint x: 361, endPoint y: 125, distance: 63.6
click at [361, 125] on div "Пренос на рачун ***** Остатак Све" at bounding box center [430, 122] width 180 height 11
type input "*"
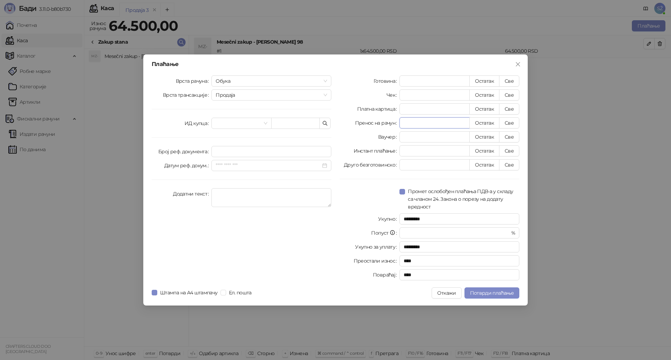
type input "*********"
type input "*"
click at [331, 249] on div "Врста рачуна Обука Врста трансакције Продаја ИД купца [PERSON_NAME] реф. докуме…" at bounding box center [241, 179] width 188 height 208
click at [427, 219] on input "*********" at bounding box center [459, 218] width 120 height 11
click at [423, 220] on input "*********" at bounding box center [459, 218] width 120 height 11
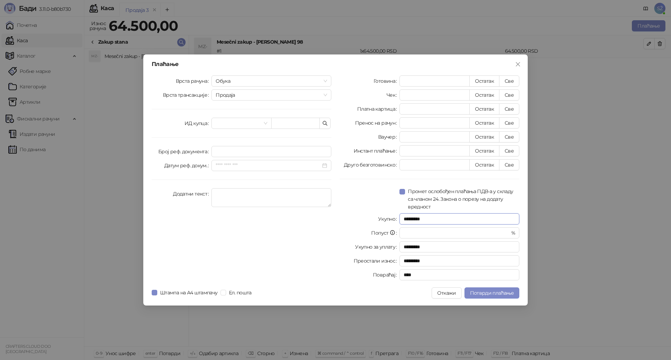
drag, startPoint x: 436, startPoint y: 219, endPoint x: 351, endPoint y: 212, distance: 85.1
click at [351, 212] on div "Готовина * Остатак Све Чек * Остатак Све Платна картица * Остатак Све Пренос на…" at bounding box center [429, 179] width 188 height 208
click at [422, 259] on input "*********" at bounding box center [459, 260] width 120 height 11
drag, startPoint x: 429, startPoint y: 262, endPoint x: 345, endPoint y: 255, distance: 83.7
click at [345, 255] on div "Преостали износ *********" at bounding box center [430, 260] width 180 height 11
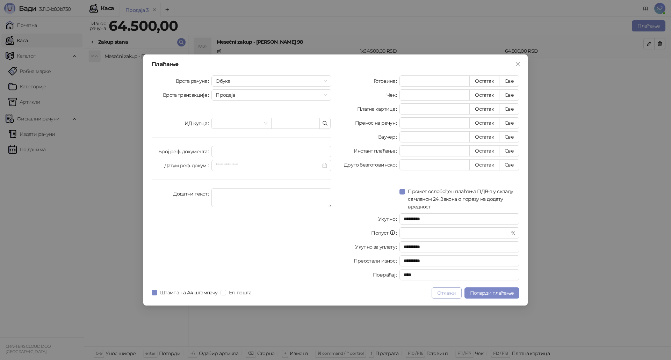
click at [444, 292] on button "Откажи" at bounding box center [446, 293] width 30 height 11
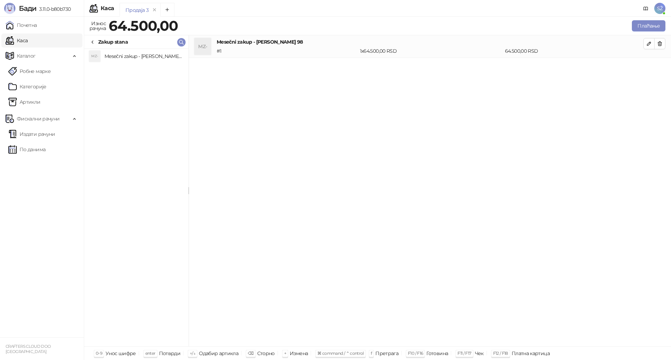
click at [320, 141] on div "MZ- Mesečni zakup - [PERSON_NAME] 98 # 1 1 x 64.500,00 RSD 64.500,00 RSD" at bounding box center [430, 191] width 482 height 312
click at [661, 41] on icon "button" at bounding box center [660, 44] width 6 height 6
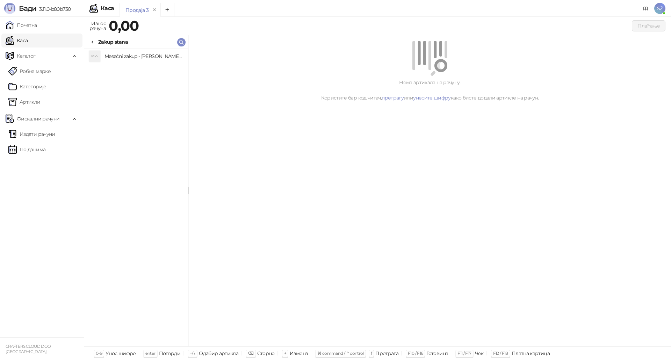
click at [434, 138] on div "Нема артикала на рачуну. Користите бар код читач, претрагу или унесите шифру ка…" at bounding box center [430, 191] width 482 height 312
click at [114, 56] on h4 "Mesečni zakup - [PERSON_NAME] 98" at bounding box center [143, 56] width 78 height 11
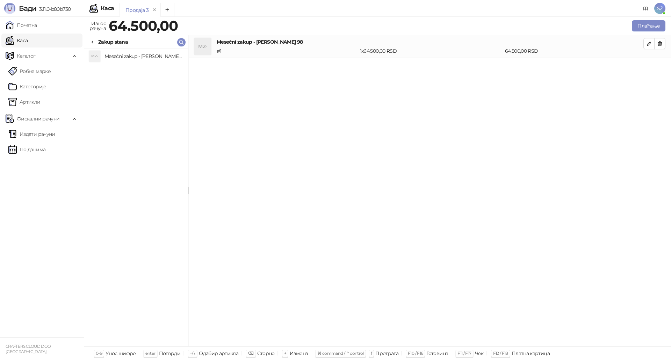
click at [203, 45] on div "MZ-" at bounding box center [202, 46] width 17 height 17
click at [252, 44] on h4 "Mesečni zakup - [PERSON_NAME] 98" at bounding box center [430, 42] width 427 height 8
click at [646, 42] on button "button" at bounding box center [648, 43] width 11 height 11
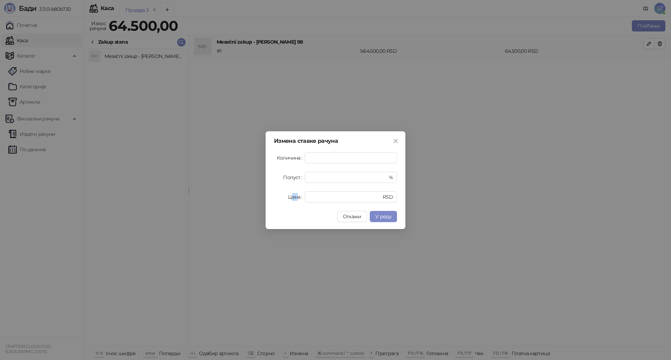
drag, startPoint x: 292, startPoint y: 197, endPoint x: 285, endPoint y: 196, distance: 7.0
click at [289, 196] on label "Цена" at bounding box center [296, 196] width 17 height 11
drag, startPoint x: 328, startPoint y: 197, endPoint x: 272, endPoint y: 197, distance: 55.9
click at [272, 197] on div "Измена ставке рачуна Количина * Попуст * % Цена ***** RSD Откажи У реду" at bounding box center [336, 180] width 140 height 98
type input "*"
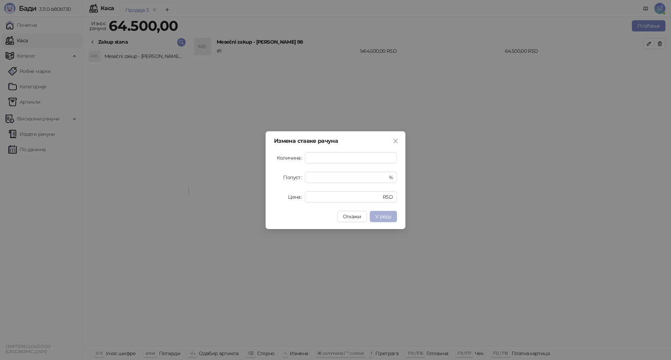
click at [386, 216] on span "У реду" at bounding box center [383, 216] width 16 height 6
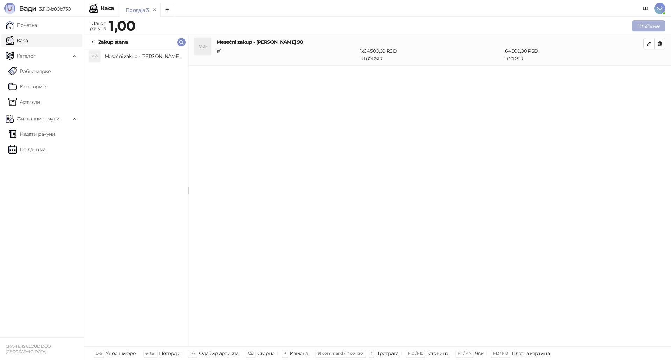
click at [647, 24] on button "Плаћање" at bounding box center [649, 25] width 34 height 11
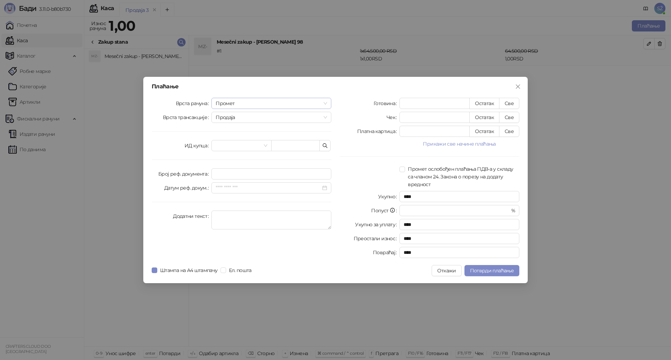
click at [248, 103] on span "Промет" at bounding box center [271, 103] width 111 height 10
click at [226, 139] on div "Обука" at bounding box center [271, 140] width 109 height 8
click at [168, 123] on label "Врста трансакције" at bounding box center [187, 117] width 49 height 11
click at [216, 123] on input "Врста трансакције" at bounding box center [268, 117] width 105 height 10
click at [462, 144] on button "Прикажи све начине плаћања" at bounding box center [459, 144] width 120 height 8
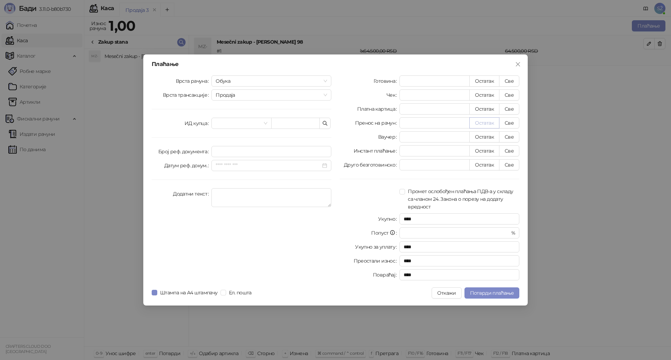
click at [488, 124] on button "Остатак" at bounding box center [484, 122] width 30 height 11
type input "*"
type input "****"
click at [482, 292] on span "Потврди плаћање" at bounding box center [492, 293] width 44 height 6
click at [518, 63] on icon "close" at bounding box center [518, 64] width 6 height 6
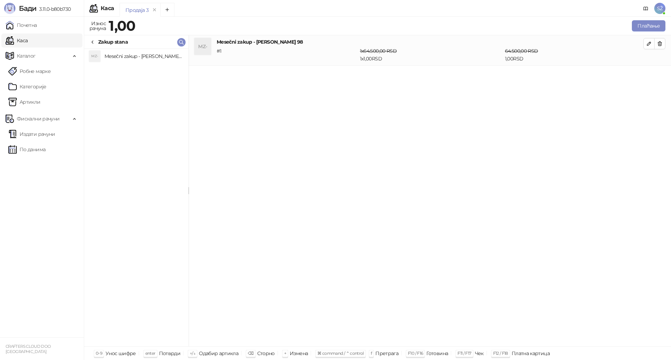
click at [253, 224] on div "MZ- Mesečni zakup - [PERSON_NAME] 98 # 1 1 x 64.500,00 RSD 1 x 1,00 RSD 64.500,…" at bounding box center [430, 191] width 482 height 312
click at [356, 214] on div "MZ- Mesečni zakup - [PERSON_NAME] 98 # 1 1 x 64.500,00 RSD 1 x 1,00 RSD 64.500,…" at bounding box center [430, 191] width 482 height 312
click at [339, 217] on div "MZ- Mesečni zakup - [PERSON_NAME] 98 # 1 1 x 64.500,00 RSD 1 x 1,00 RSD 64.500,…" at bounding box center [430, 191] width 482 height 312
click at [347, 215] on div "MZ- Mesečni zakup - [PERSON_NAME] 98 # 1 1 x 64.500,00 RSD 1 x 1,00 RSD 64.500,…" at bounding box center [430, 191] width 482 height 312
click at [252, 180] on div "MZ- Mesečni zakup - [PERSON_NAME] 98 # 1 1 x 64.500,00 RSD 1 x 1,00 RSD 64.500,…" at bounding box center [430, 191] width 482 height 312
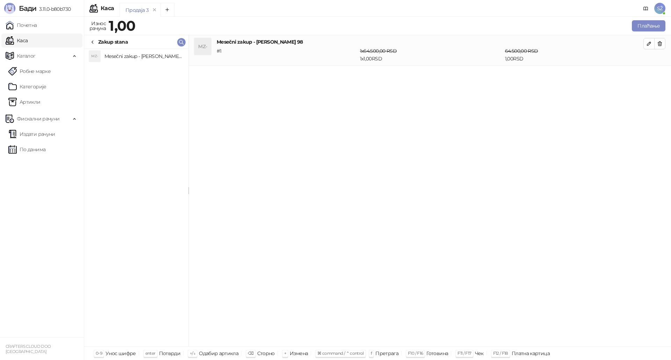
click at [350, 170] on div "MZ- Mesečni zakup - [PERSON_NAME] 98 # 1 1 x 64.500,00 RSD 1 x 1,00 RSD 64.500,…" at bounding box center [430, 191] width 482 height 312
click at [398, 190] on div "MZ- Mesečni zakup - [PERSON_NAME] 98 # 1 1 x 64.500,00 RSD 1 x 1,00 RSD 64.500,…" at bounding box center [430, 191] width 482 height 312
click at [29, 132] on link "Издати рачуни" at bounding box center [31, 134] width 47 height 14
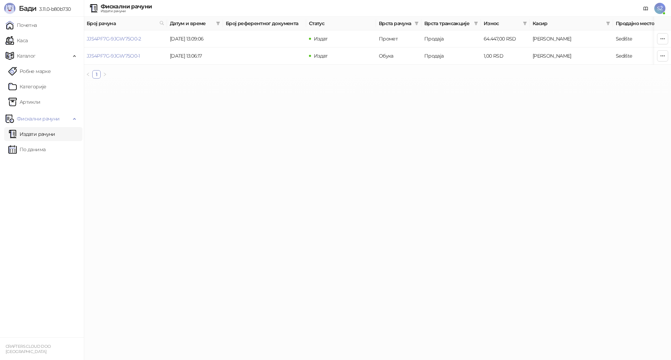
click at [328, 84] on html "[PERSON_NAME] 3.11.0-b80b730 Почетна Каса Каталог Робне марке Категорије Артикл…" at bounding box center [335, 42] width 671 height 84
click at [646, 10] on icon at bounding box center [646, 9] width 6 height 6
click at [224, 84] on html "[PERSON_NAME] 3.11.0-b80b730 Почетна Каса Каталог Робне марке Категорије Артикл…" at bounding box center [335, 42] width 671 height 84
click at [658, 40] on button "button" at bounding box center [662, 38] width 11 height 11
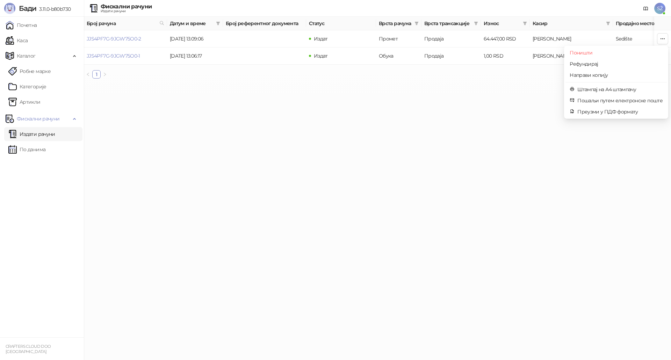
click at [378, 84] on html "[PERSON_NAME] 3.11.0-b80b730 Почетна Каса Каталог Робне марке Категорије Артикл…" at bounding box center [335, 42] width 671 height 84
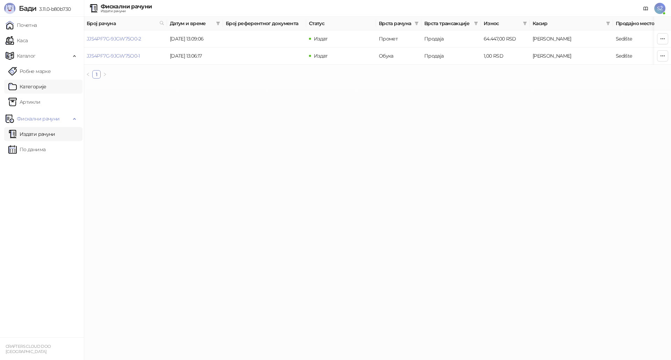
click at [27, 90] on link "Категорије" at bounding box center [27, 87] width 38 height 14
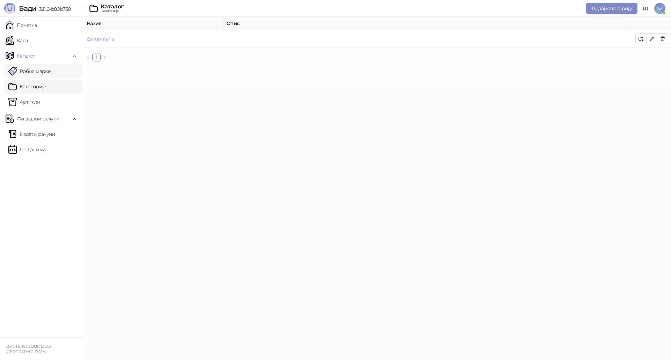
click at [25, 67] on link "Робне марке" at bounding box center [29, 71] width 42 height 14
click at [28, 53] on span "Каталог" at bounding box center [26, 56] width 19 height 14
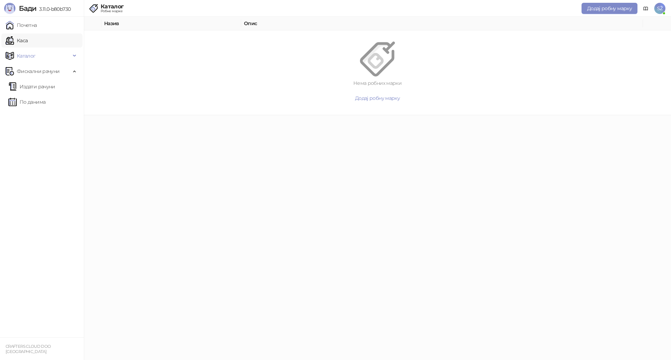
click at [19, 40] on link "Каса" at bounding box center [17, 41] width 22 height 14
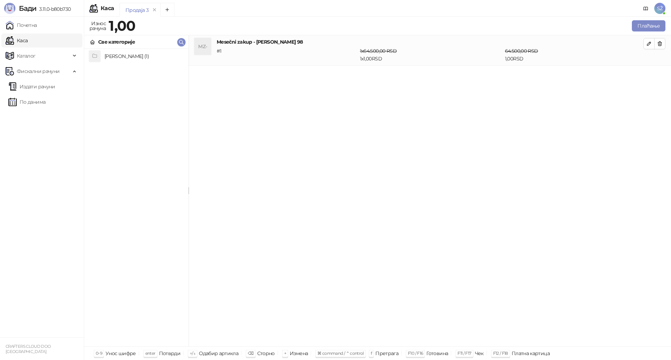
click at [128, 141] on div "[PERSON_NAME] (1)" at bounding box center [136, 198] width 104 height 298
click at [133, 139] on div "[PERSON_NAME] (1)" at bounding box center [136, 198] width 104 height 298
click at [351, 160] on div "MZ- Mesečni zakup - [PERSON_NAME] 98 # 1 1 x 64.500,00 RSD 1 x 1,00 RSD 64.500,…" at bounding box center [430, 191] width 482 height 312
click at [155, 10] on icon "remove" at bounding box center [154, 9] width 5 height 5
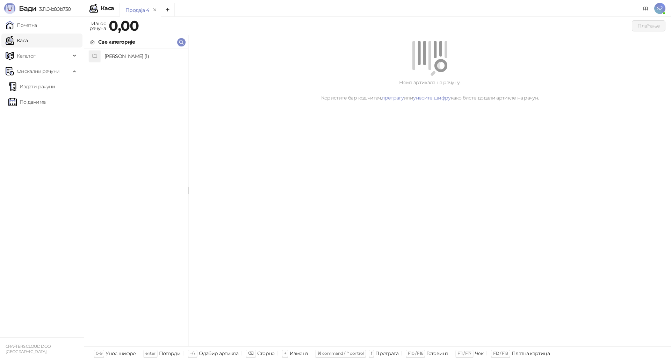
click at [119, 179] on div "[PERSON_NAME] (1)" at bounding box center [136, 198] width 104 height 298
click at [156, 177] on div "[PERSON_NAME] (1)" at bounding box center [136, 198] width 104 height 298
click at [226, 155] on div "Нема артикала на рачуну. Користите бар код читач, претрагу или унесите шифру ка…" at bounding box center [430, 191] width 482 height 312
click at [37, 23] on link "Почетна" at bounding box center [21, 25] width 31 height 14
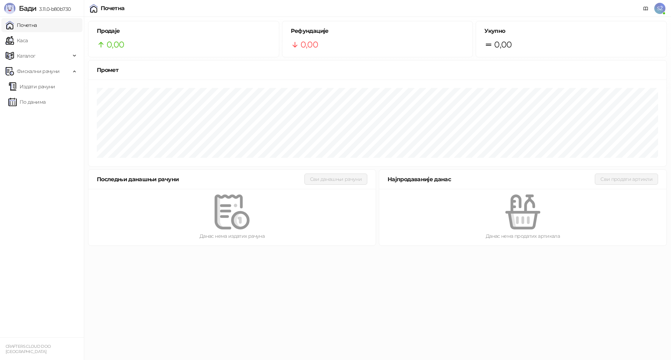
click at [44, 157] on ul "Почетна [PERSON_NAME] Робне марке [PERSON_NAME] Фискални рачуни Издати рачуни П…" at bounding box center [42, 177] width 84 height 321
click at [28, 38] on link "Каса" at bounding box center [17, 41] width 22 height 14
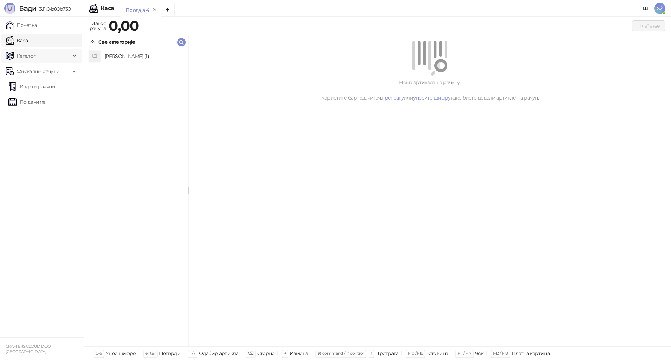
click at [26, 56] on span "Каталог" at bounding box center [26, 56] width 19 height 14
click at [31, 134] on link "Издати рачуни" at bounding box center [31, 134] width 47 height 14
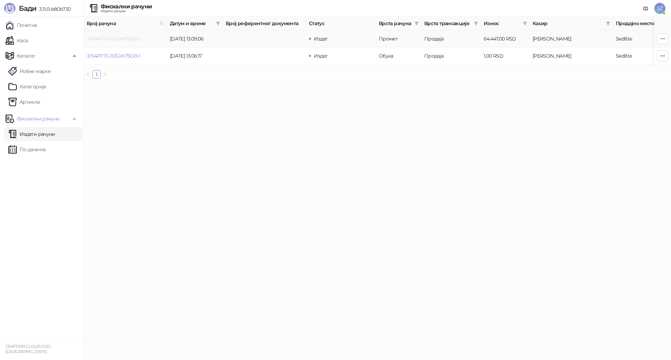
click at [114, 38] on link "JJS4PF7G-9JGW75O0-2" at bounding box center [114, 39] width 54 height 6
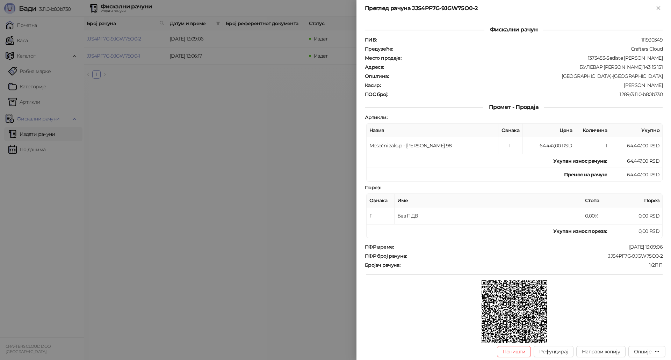
click at [176, 186] on div at bounding box center [335, 180] width 671 height 360
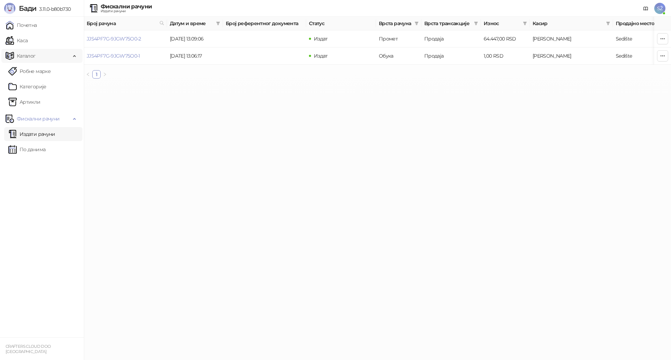
click at [28, 57] on span "Каталог" at bounding box center [26, 56] width 19 height 14
click at [28, 44] on link "Каса" at bounding box center [17, 41] width 22 height 14
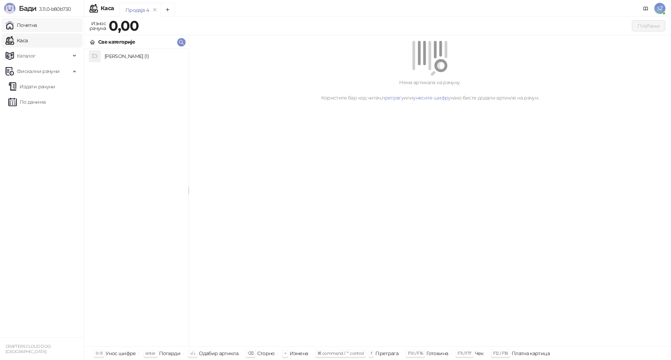
click at [21, 26] on link "Почетна" at bounding box center [21, 25] width 31 height 14
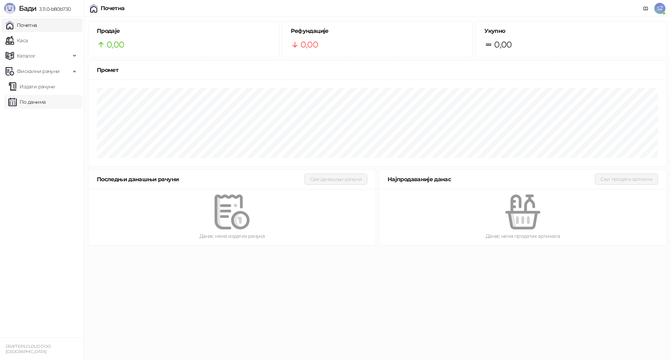
click at [35, 107] on link "По данима" at bounding box center [26, 102] width 37 height 14
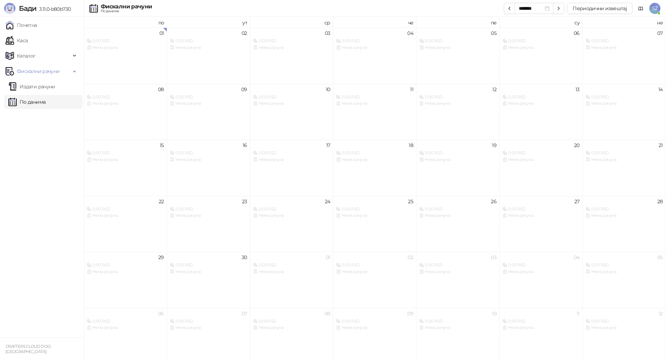
click at [10, 154] on ul "Почетна [PERSON_NAME] Робне марке [PERSON_NAME] Фискални рачуни Издати рачуни П…" at bounding box center [42, 177] width 84 height 321
click at [23, 21] on link "Почетна" at bounding box center [21, 25] width 31 height 14
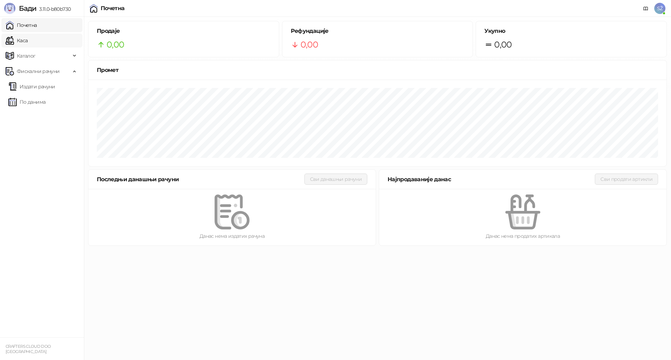
click at [23, 38] on link "Каса" at bounding box center [17, 41] width 22 height 14
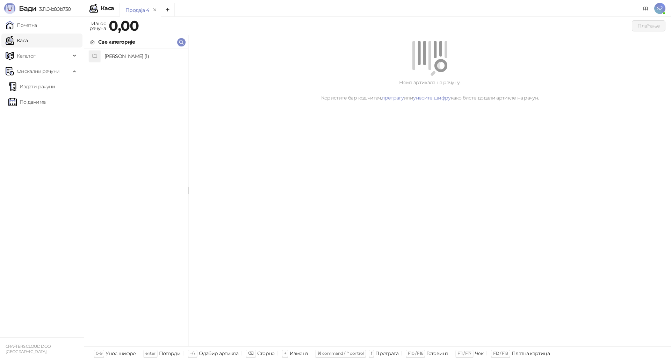
click at [18, 48] on ul "Почетна [PERSON_NAME] Робне марке [PERSON_NAME] Фискални рачуни Издати рачуни П…" at bounding box center [42, 177] width 84 height 321
click at [18, 54] on span "Каталог" at bounding box center [26, 56] width 19 height 14
click at [29, 69] on link "Робне марке" at bounding box center [29, 71] width 42 height 14
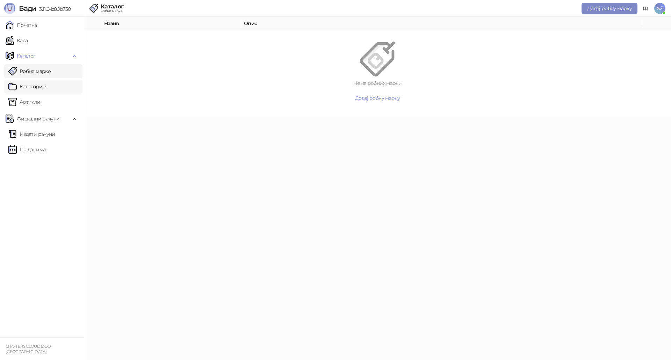
click at [27, 85] on link "Категорије" at bounding box center [27, 87] width 38 height 14
click at [26, 101] on link "Артикли" at bounding box center [24, 102] width 32 height 14
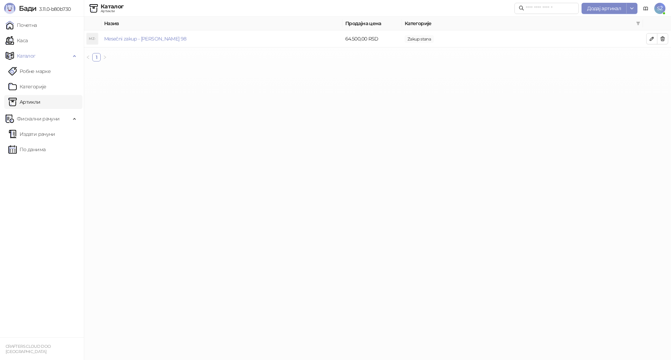
click at [88, 67] on html "[PERSON_NAME] 3.11.0-b80b730 Почетна Каса Каталог Робне марке Категорије Артикл…" at bounding box center [335, 33] width 671 height 67
click at [30, 28] on link "Почетна" at bounding box center [21, 25] width 31 height 14
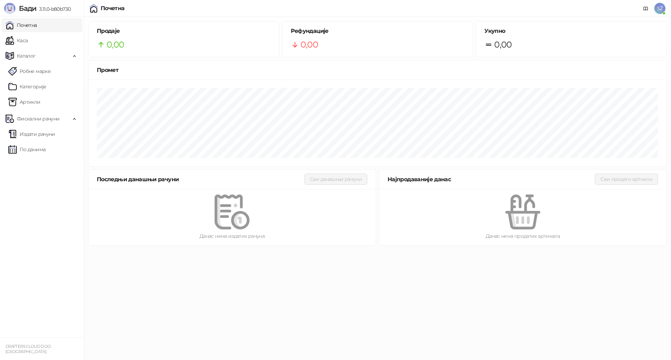
click at [37, 198] on ul "Почетна [PERSON_NAME] Робне марке [PERSON_NAME] Фискални рачуни Издати рачуни П…" at bounding box center [42, 177] width 84 height 321
click at [23, 136] on link "Издати рачуни" at bounding box center [31, 134] width 47 height 14
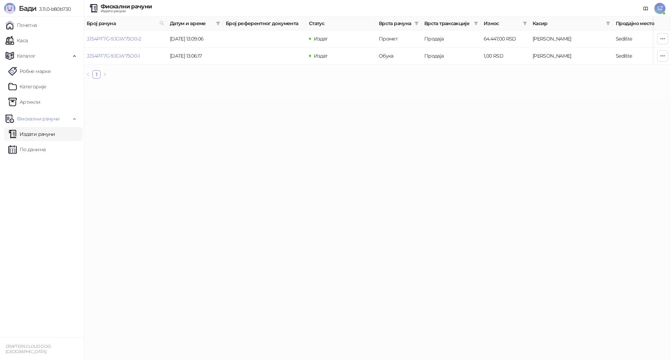
drag, startPoint x: 225, startPoint y: 192, endPoint x: 186, endPoint y: 162, distance: 49.6
click at [225, 84] on html "[PERSON_NAME] 3.11.0-b80b730 Почетна Каса Каталог Робне марке Категорије Артикл…" at bounding box center [335, 42] width 671 height 84
click at [32, 24] on link "Почетна" at bounding box center [21, 25] width 31 height 14
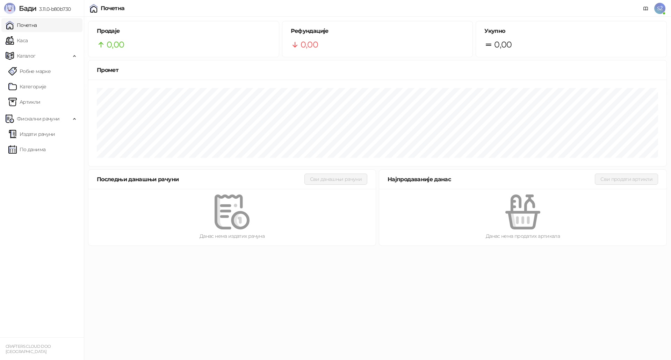
click at [26, 8] on span "Бади" at bounding box center [27, 8] width 17 height 8
click at [300, 250] on html "[PERSON_NAME] 3.11.0-b80b730 Почетна Каса Каталог Робне марке Категорије Артикл…" at bounding box center [335, 125] width 671 height 250
click at [646, 8] on icon at bounding box center [646, 9] width 6 height 6
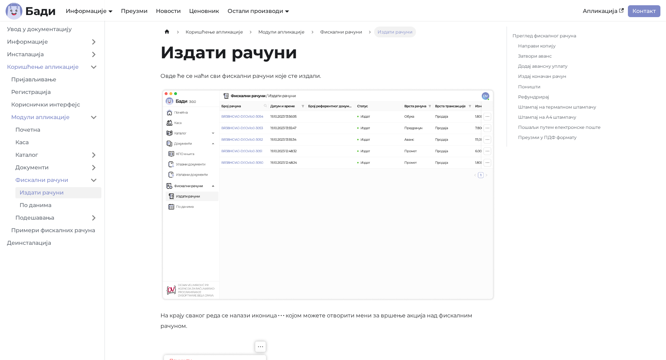
click at [543, 76] on link "Издај коначан рачун" at bounding box center [561, 76] width 87 height 7
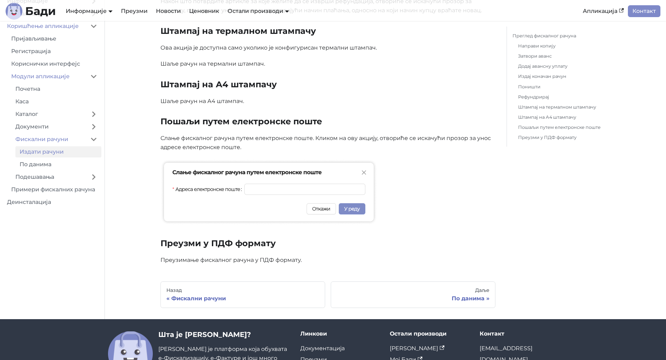
scroll to position [1592, 0]
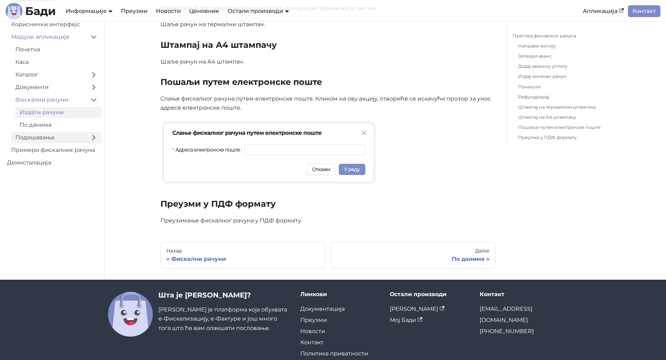
click at [30, 139] on link "Подешавања" at bounding box center [48, 137] width 75 height 11
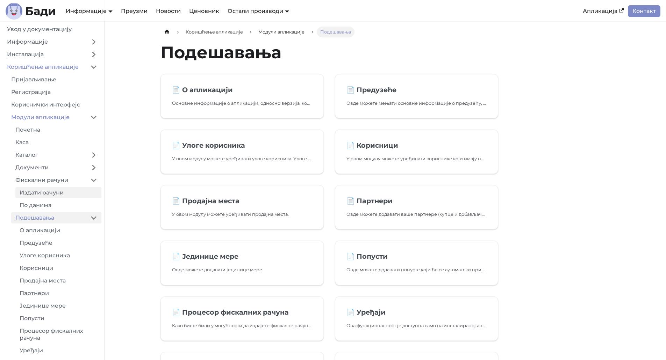
click at [39, 195] on link "Издати рачуни" at bounding box center [58, 192] width 86 height 11
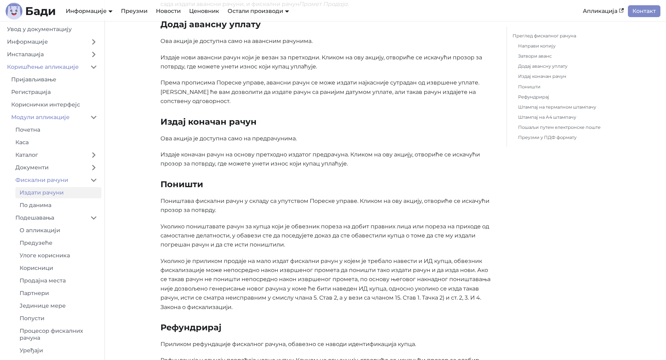
scroll to position [1083, 0]
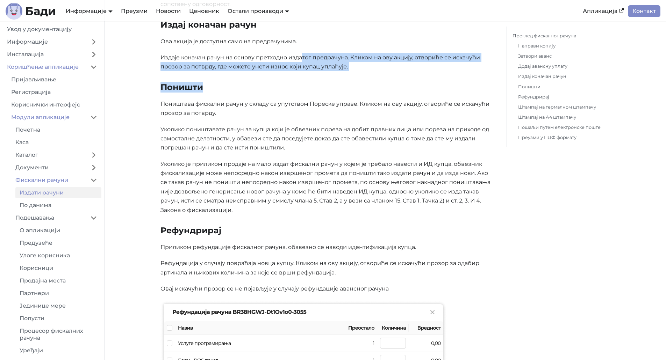
drag, startPoint x: 303, startPoint y: 59, endPoint x: 386, endPoint y: 72, distance: 84.1
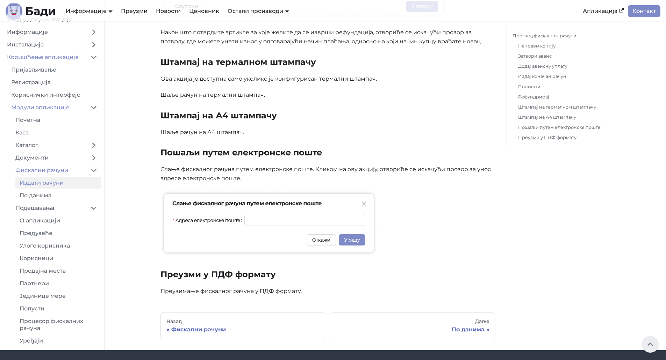
scroll to position [1512, 0]
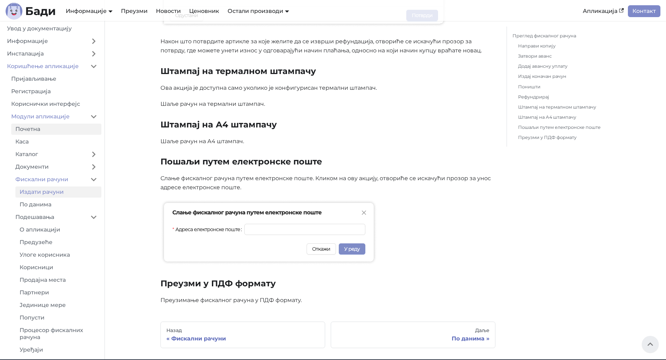
click at [30, 132] on link "Почетна" at bounding box center [56, 129] width 90 height 11
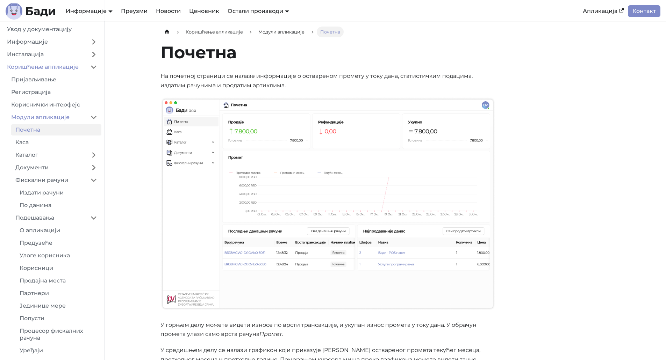
click at [132, 169] on main "Коришћење апликације Модули апликације Почетна Почетна На почетној страници се …" at bounding box center [385, 242] width 561 height 442
click at [46, 80] on link "Пријављивање" at bounding box center [54, 79] width 94 height 11
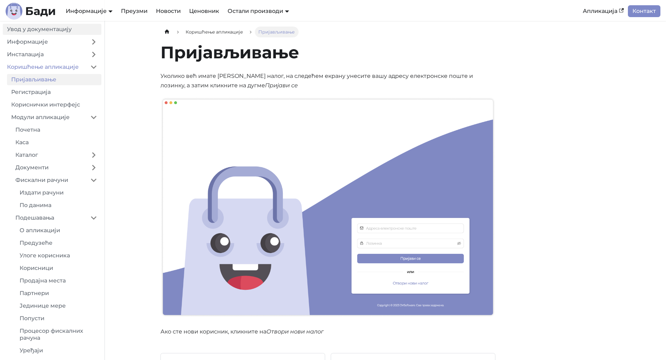
click at [35, 28] on link "Увод у документацију" at bounding box center [52, 29] width 99 height 11
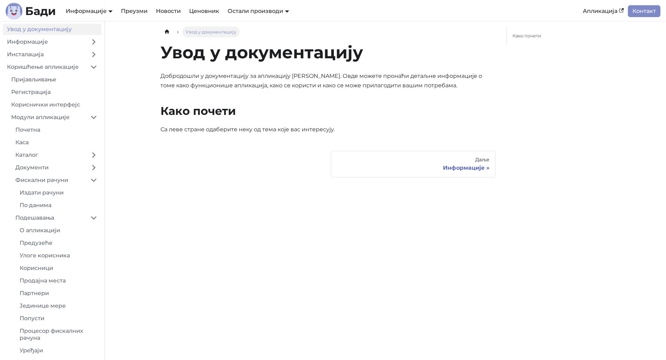
click at [220, 202] on div "Увод у документацију На овој страници Увод у документацију Добродошли у докумен…" at bounding box center [385, 190] width 461 height 339
click at [471, 172] on link "Даље Информације" at bounding box center [412, 164] width 165 height 27
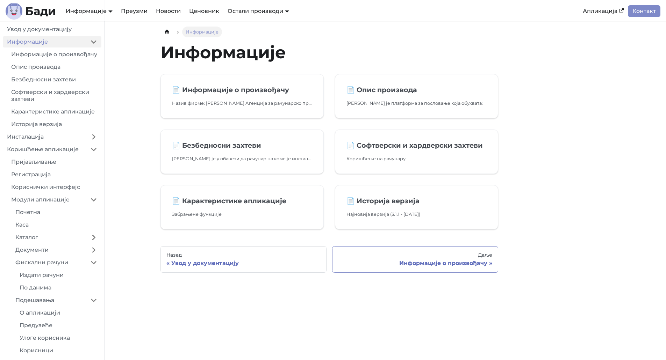
click at [446, 261] on div "Информације о произвођачу" at bounding box center [415, 263] width 154 height 7
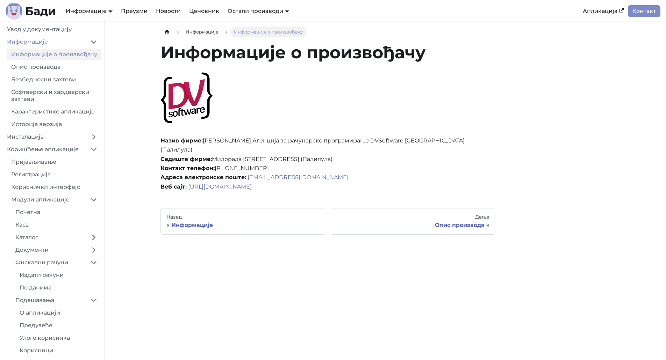
click at [126, 134] on main "Информације Информације о произвођачу Информације о произвођачу Назив фирме: Де…" at bounding box center [385, 190] width 561 height 339
click at [111, 163] on main "Информације Информације о произвођачу Информације о произвођачу Назив фирме: Де…" at bounding box center [385, 190] width 561 height 339
click at [34, 10] on b "Бади" at bounding box center [40, 11] width 31 height 11
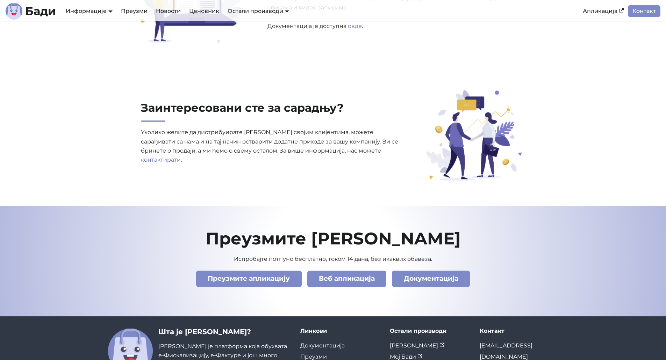
scroll to position [2349, 0]
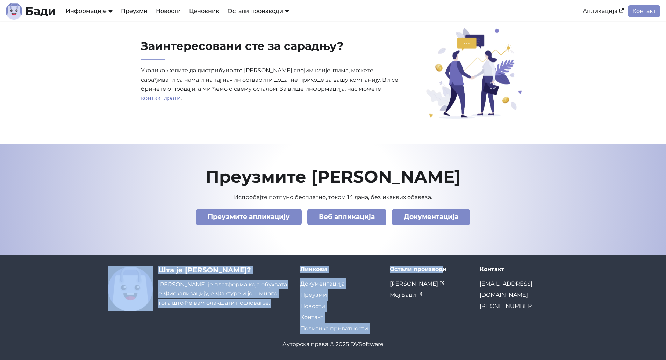
drag, startPoint x: 331, startPoint y: 218, endPoint x: 577, endPoint y: 304, distance: 260.7
click at [580, 273] on footer "Шта је Бади? Бади је платформа која обухвата е-Фискализацију, е-Фактуре и још м…" at bounding box center [333, 308] width 666 height 106
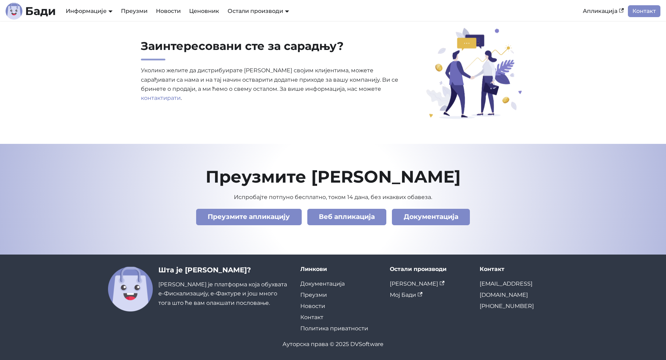
click at [126, 192] on div "Преузмите Бади Испробајте потпуно бесплатно, током 14 дана, без икаквих обавеза…" at bounding box center [332, 199] width 461 height 66
click at [583, 209] on footer "Преузмите Бади Испробајте потпуно бесплатно, током 14 дана, без икаквих обавеза…" at bounding box center [333, 199] width 666 height 111
click at [405, 295] on link "Мој Бади" at bounding box center [406, 295] width 32 height 7
click at [639, 9] on link "Контакт" at bounding box center [643, 11] width 32 height 12
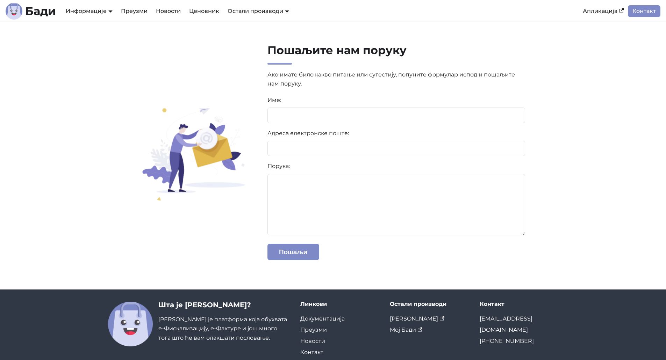
click at [108, 136] on div "Пошаљите нам поруку Ако имате било какво питање или сугестију, попуните формула…" at bounding box center [332, 155] width 461 height 224
drag, startPoint x: 378, startPoint y: 114, endPoint x: 364, endPoint y: 114, distance: 14.0
click at [378, 114] on input at bounding box center [396, 115] width 258 height 15
click at [83, 104] on section "Пошаљите нам поруку Ако имате било какво питање или сугестију, попуните формула…" at bounding box center [333, 155] width 666 height 269
click at [361, 111] on input at bounding box center [396, 115] width 258 height 15
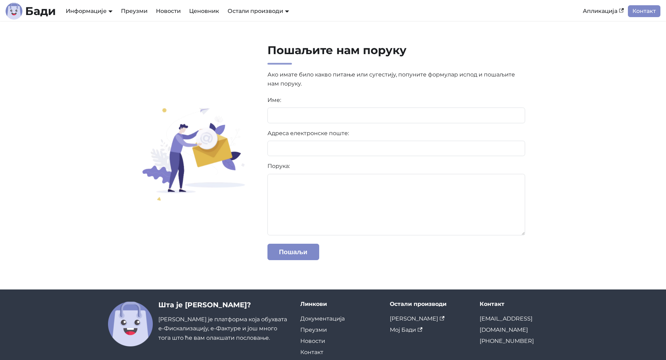
click at [92, 112] on section "Пошаљите нам поруку Ако имате било какво питање или сугестију, попуните формула…" at bounding box center [333, 155] width 666 height 269
click at [582, 124] on section "Пошаљите нам поруку Ако имате било какво питање или сугестију, попуните формула…" at bounding box center [333, 155] width 666 height 269
click at [63, 91] on section "Пошаљите нам поруку Ако имате било какво питање или сугестију, попуните формула…" at bounding box center [333, 155] width 666 height 269
click at [24, 95] on section "Пошаљите нам поруку Ако имате било какво питање или сугестију, попуните формула…" at bounding box center [333, 155] width 666 height 269
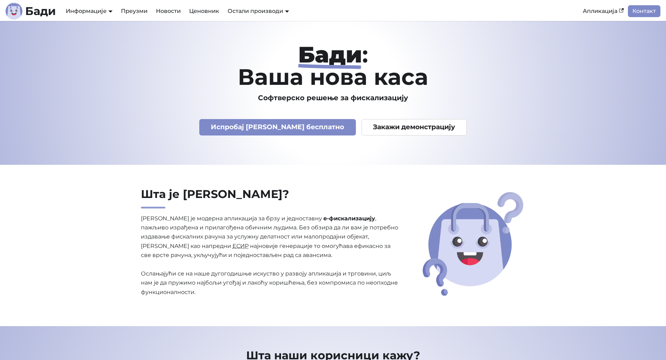
click at [94, 223] on section "Шта је Бади? Бади је модерна апликација за брзу и једноставну е-фискализацију ,…" at bounding box center [333, 246] width 666 height 162
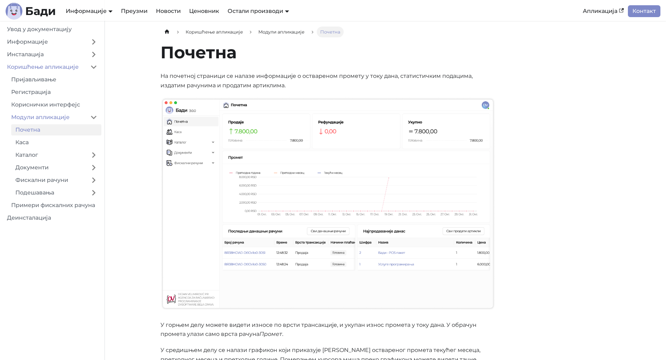
click at [144, 182] on main "Коришћење апликације Модули апликације Почетна Почетна На почетној страници се …" at bounding box center [385, 242] width 561 height 442
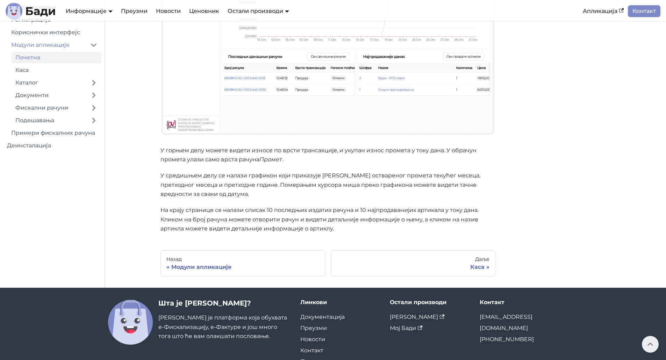
scroll to position [35, 0]
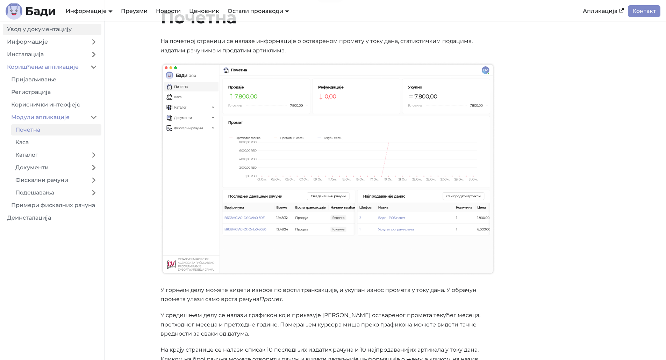
click at [27, 29] on link "Увод у документацију" at bounding box center [52, 29] width 99 height 11
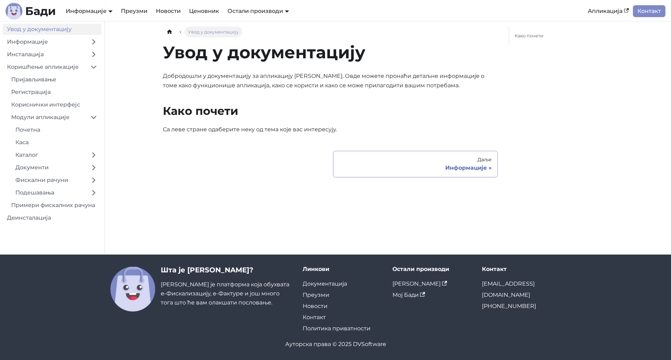
click at [467, 170] on div "Информације" at bounding box center [415, 168] width 153 height 7
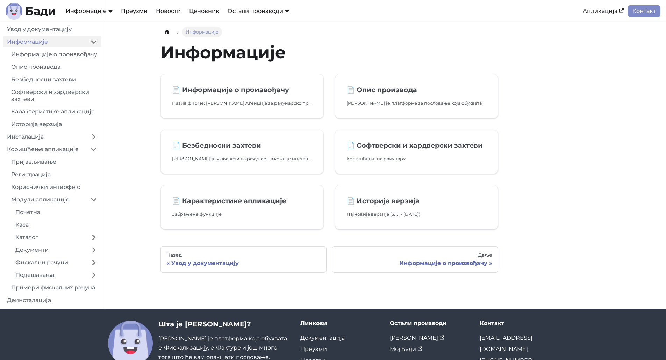
click at [136, 151] on main "Информације Информације 📄️ Информације о произвођачу Назив фирме: Дејан Велимир…" at bounding box center [385, 165] width 561 height 288
click at [23, 53] on link "Информације о произвођачу" at bounding box center [54, 54] width 94 height 11
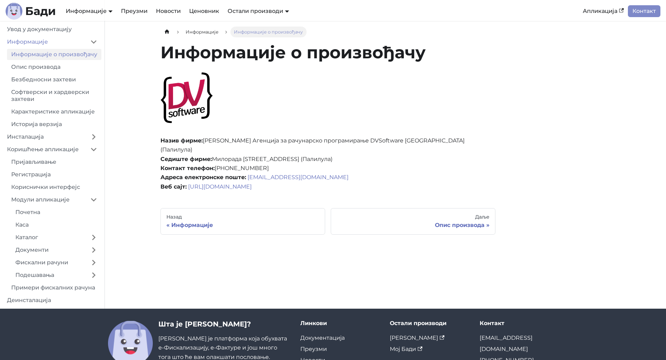
click at [147, 162] on main "Информације Информације о произвођачу Информације о произвођачу Назив фирме: Де…" at bounding box center [385, 165] width 561 height 288
click at [642, 15] on link "Контакт" at bounding box center [643, 11] width 32 height 12
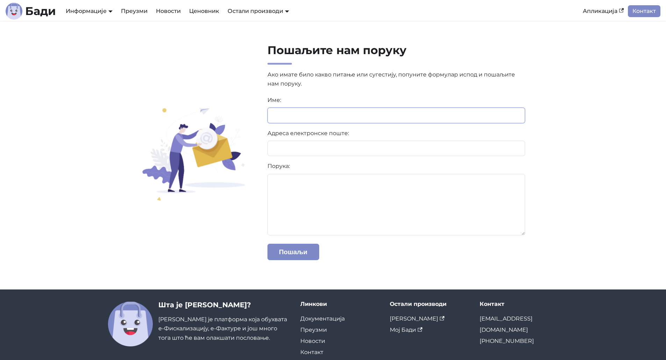
drag, startPoint x: 331, startPoint y: 118, endPoint x: 315, endPoint y: 118, distance: 15.7
click at [331, 118] on input at bounding box center [396, 115] width 258 height 15
click at [37, 109] on section "Пошаљите нам поруку Ако имате било какво питање или сугестију, попуните формула…" at bounding box center [333, 155] width 666 height 269
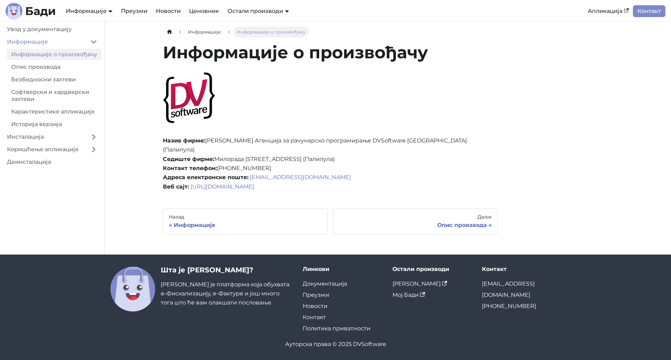
click at [533, 158] on div "Информације Информације о произвођачу Информације о произвођачу Назив фирме: Де…" at bounding box center [387, 131] width 461 height 208
click at [142, 134] on main "Информације Информације о произвођачу Информације о произвођачу Назив фирме: Де…" at bounding box center [388, 138] width 566 height 234
click at [563, 149] on div "Информације Информације о произвођачу Информације о произвођачу Назив фирме: Де…" at bounding box center [387, 131] width 461 height 208
click at [136, 115] on main "Информације Информације о произвођачу Информације о произвођачу Назив фирме: Де…" at bounding box center [388, 138] width 566 height 234
click at [61, 195] on nav "Увод у документацију Информације Информације о произвођачу Опис производа Безбе…" at bounding box center [52, 138] width 105 height 234
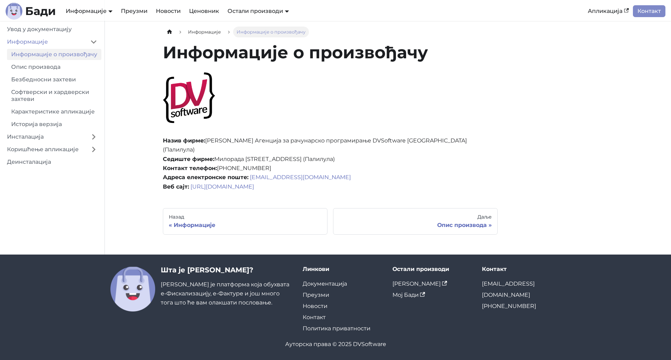
click at [161, 140] on div "Информације Информације о произвођачу Информације о произвођачу Назив фирме: Де…" at bounding box center [330, 131] width 346 height 208
